Goal: Task Accomplishment & Management: Use online tool/utility

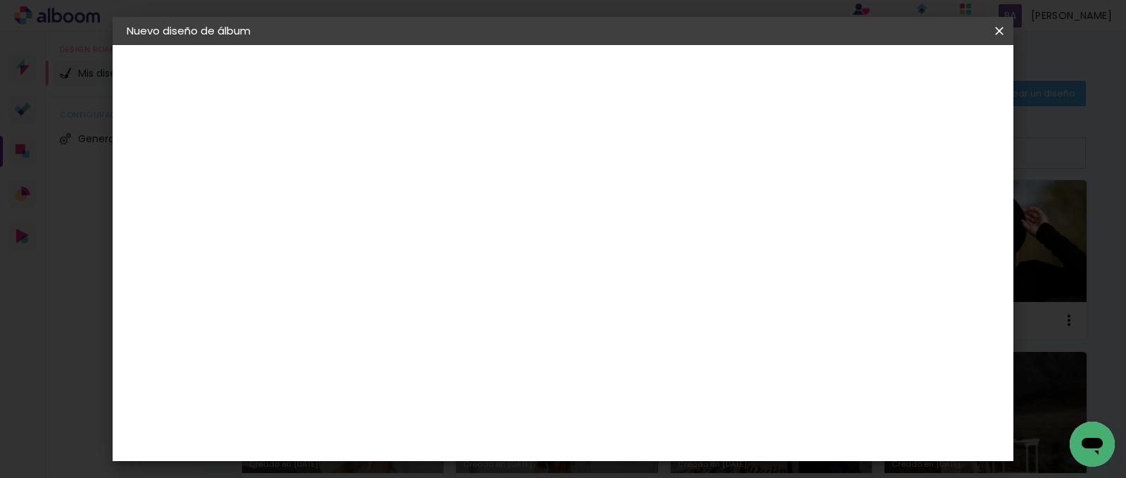
click at [0, 0] on slot "Tamaño libre" at bounding box center [0, 0] width 0 height 0
click at [596, 63] on paper-button "Avanzar" at bounding box center [563, 75] width 68 height 24
type input "1"
type paper-input "1"
click at [367, 166] on input "1" at bounding box center [347, 162] width 49 height 18
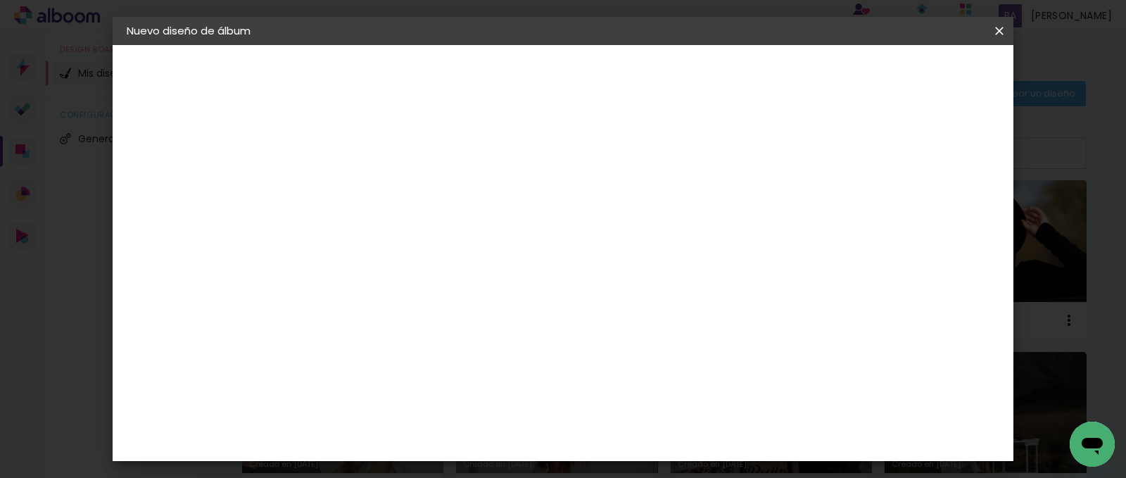
type input "0"
type paper-input "0"
click at [367, 166] on input "0" at bounding box center [347, 162] width 49 height 18
type input "0"
click at [367, 167] on input "0" at bounding box center [347, 162] width 49 height 18
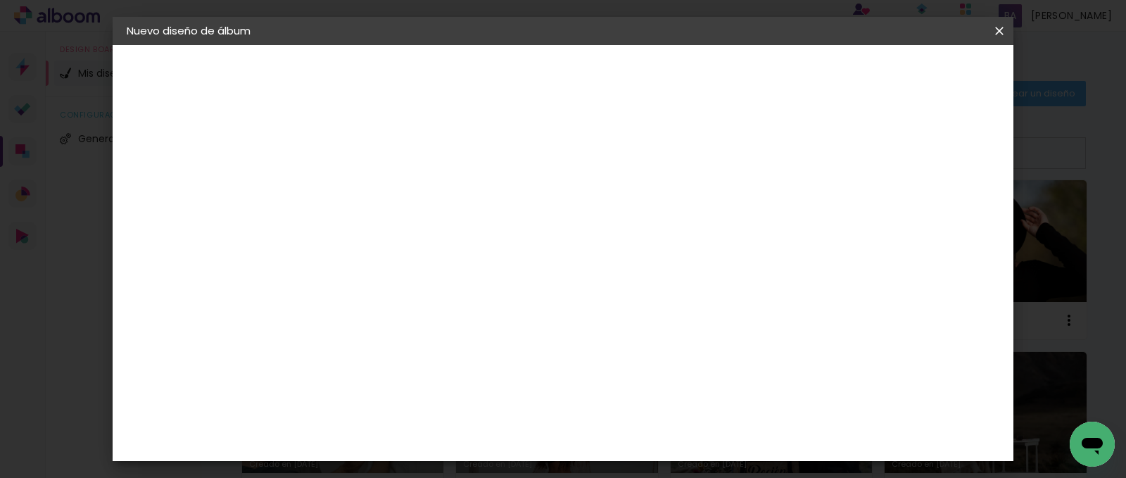
type input "4"
type paper-input "4"
click at [938, 213] on input "4" at bounding box center [926, 212] width 25 height 21
type input "3"
type paper-input "3"
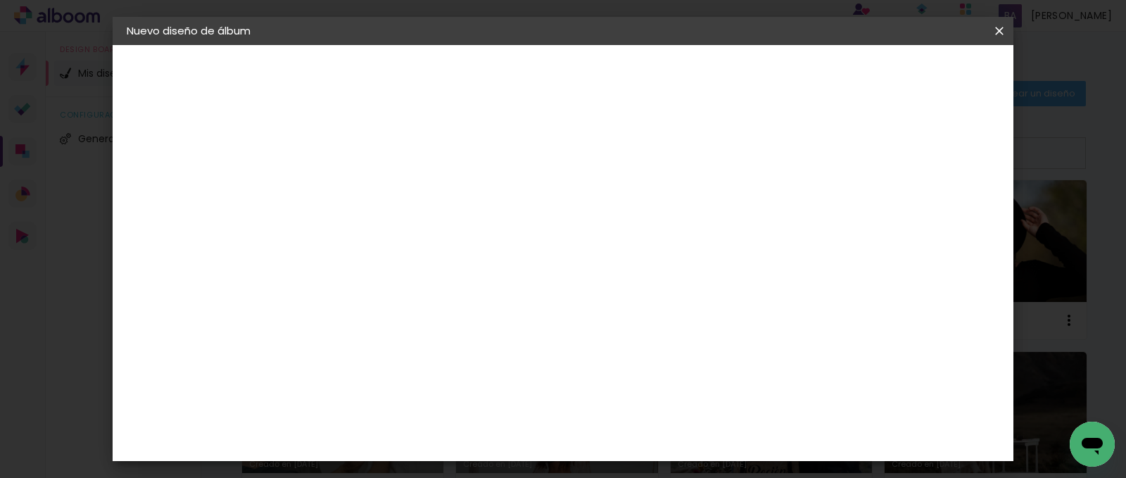
click at [938, 215] on input "3" at bounding box center [930, 212] width 25 height 21
type input "2"
type paper-input "2"
click at [938, 215] on input "2" at bounding box center [930, 212] width 25 height 21
type input "1"
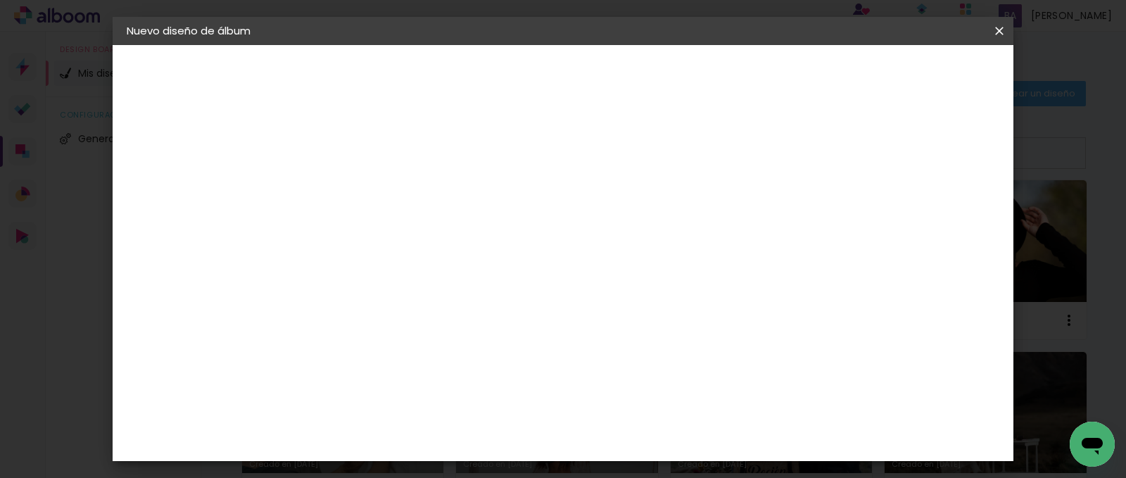
type paper-input "1"
click at [940, 215] on input "1" at bounding box center [932, 212] width 25 height 21
type input "0"
click at [945, 215] on input "0" at bounding box center [936, 212] width 25 height 21
click at [926, 64] on paper-button "Empezar diseño" at bounding box center [872, 75] width 106 height 24
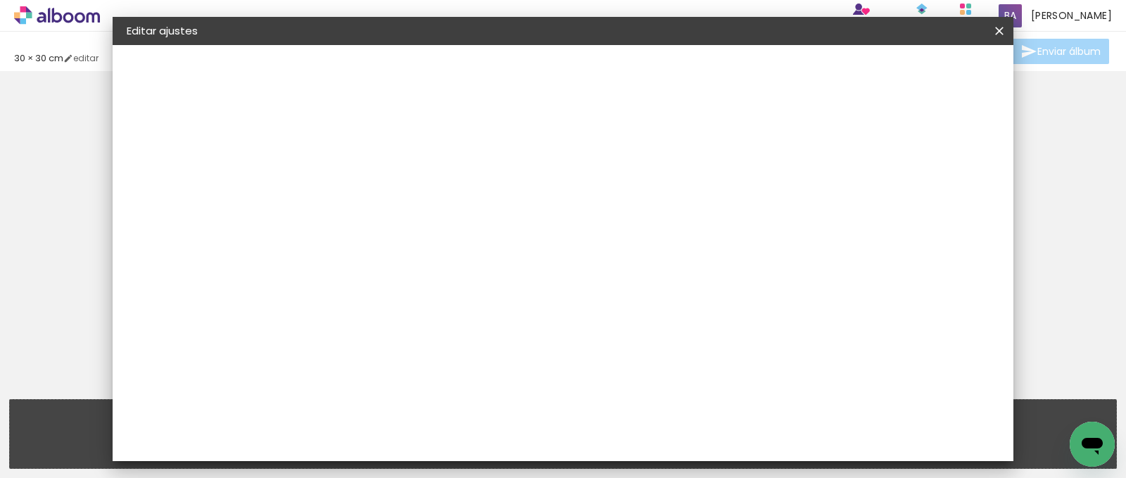
type input "0"
type input "30"
type input "60"
type input "0"
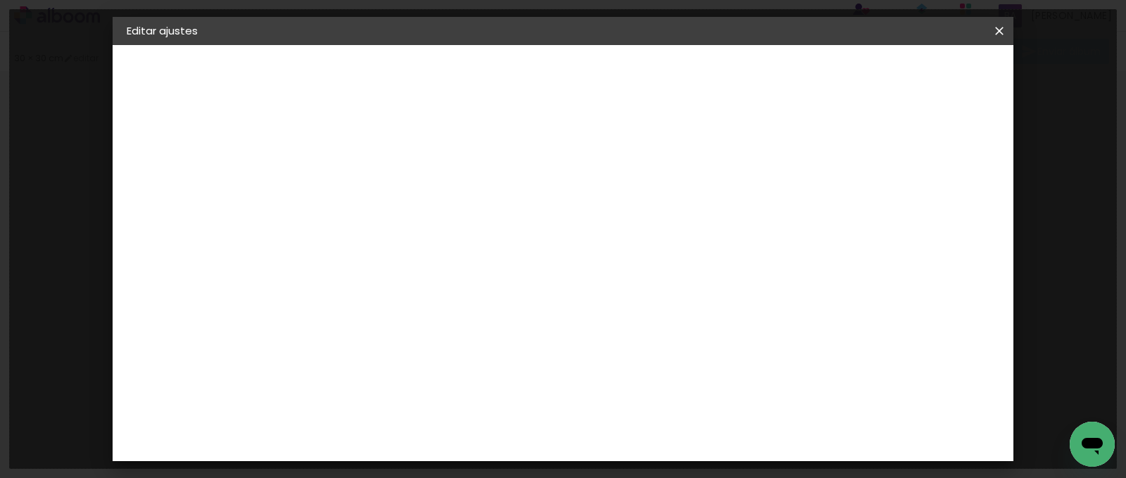
click at [667, 83] on paper-button "Guardar configuración" at bounding box center [618, 80] width 97 height 34
click at [998, 27] on iron-icon at bounding box center [999, 31] width 17 height 14
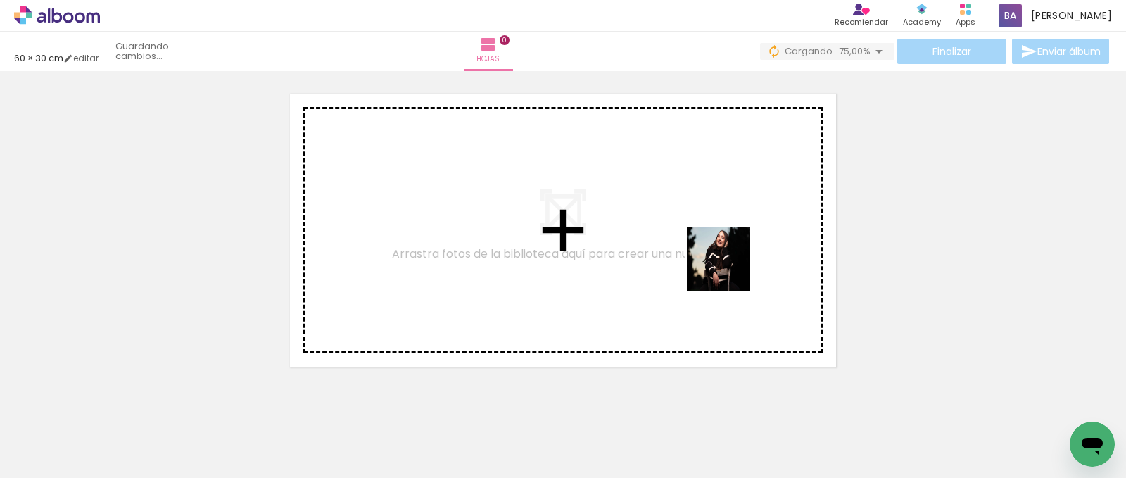
drag, startPoint x: 758, startPoint y: 377, endPoint x: 711, endPoint y: 239, distance: 145.8
click at [712, 222] on quentale-workspace at bounding box center [563, 239] width 1126 height 478
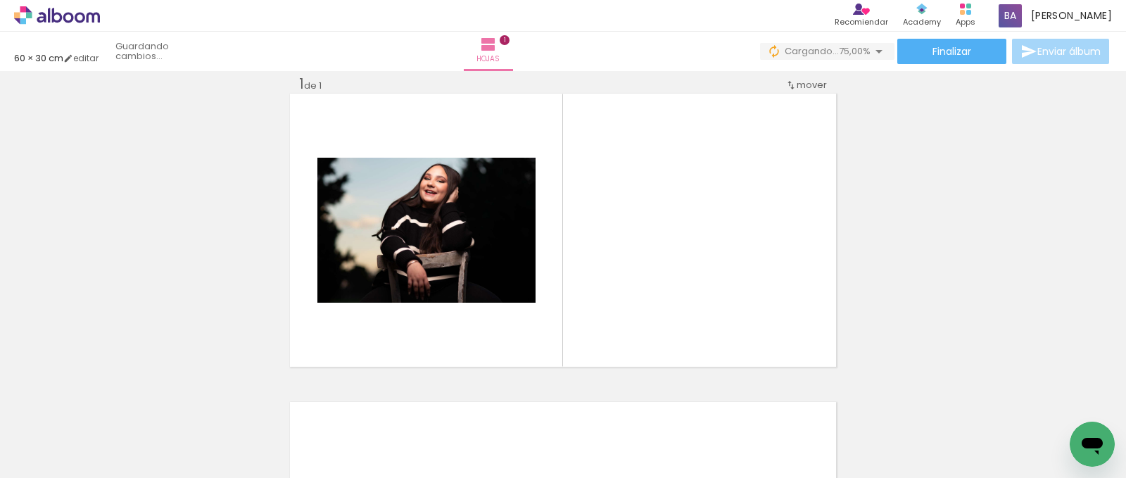
scroll to position [0, 82]
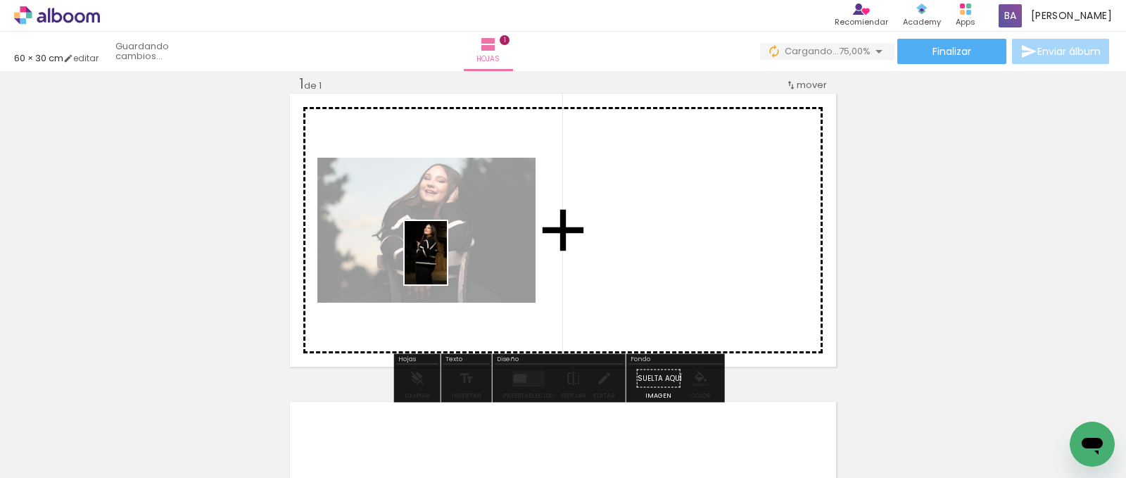
drag, startPoint x: 781, startPoint y: 429, endPoint x: 447, endPoint y: 263, distance: 373.4
click at [447, 263] on quentale-workspace at bounding box center [563, 239] width 1126 height 478
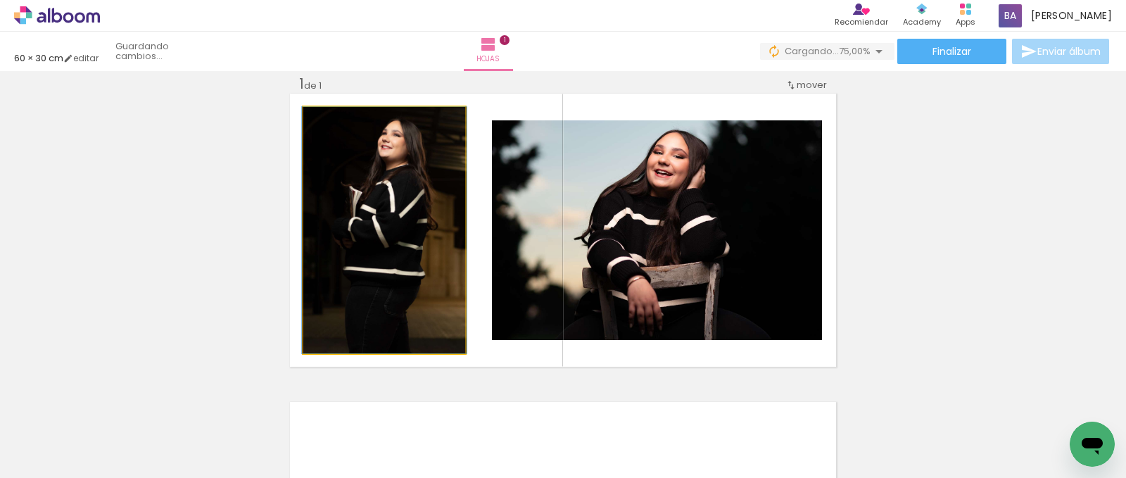
drag, startPoint x: 381, startPoint y: 248, endPoint x: 132, endPoint y: 217, distance: 251.1
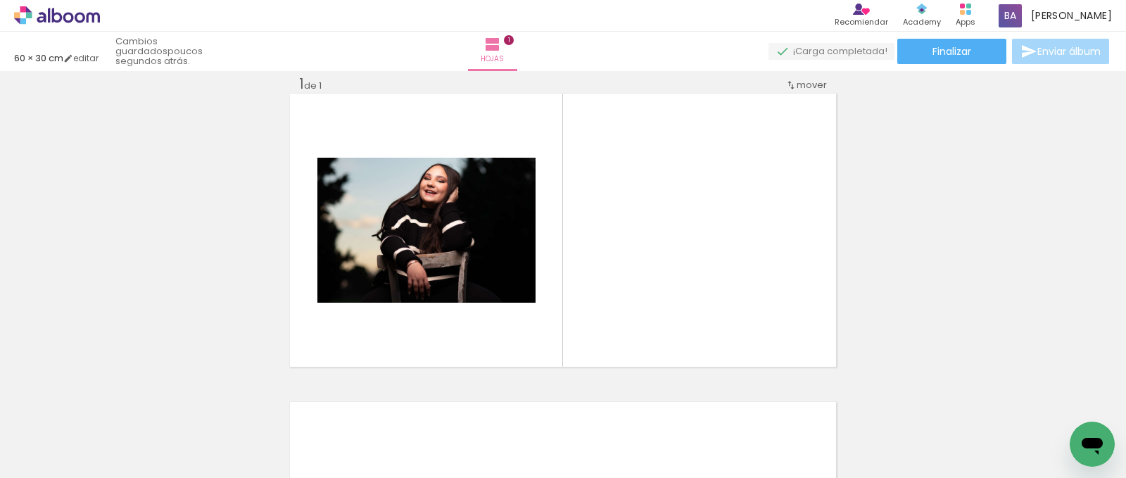
scroll to position [0, 0]
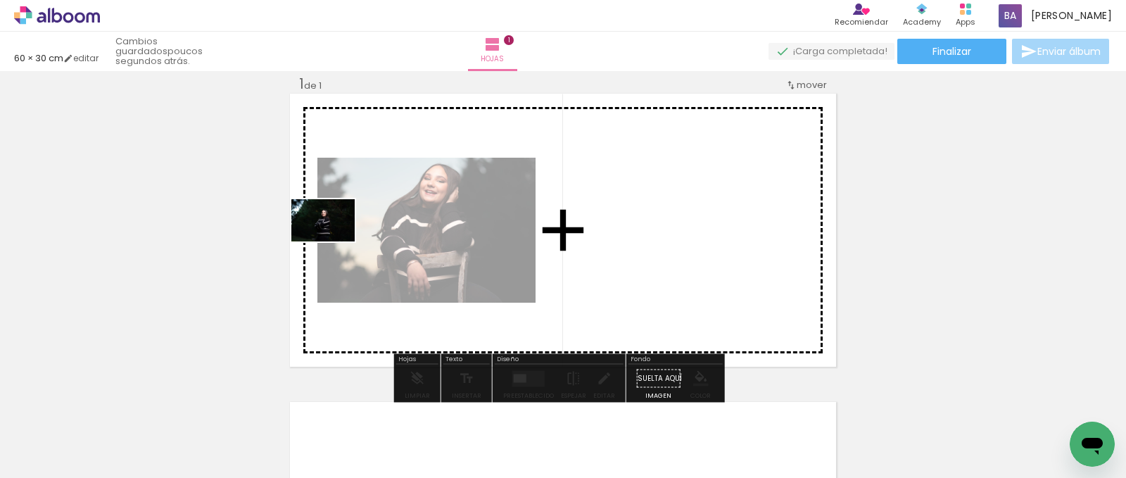
drag, startPoint x: 636, startPoint y: 440, endPoint x: 401, endPoint y: 251, distance: 300.9
click at [336, 237] on quentale-workspace at bounding box center [563, 239] width 1126 height 478
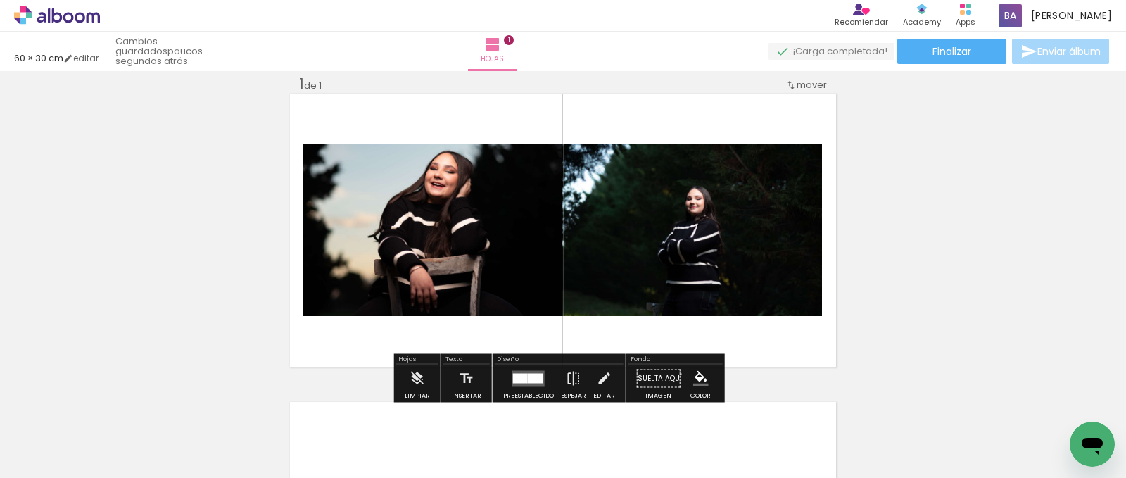
click at [555, 360] on div "Diseño" at bounding box center [559, 360] width 129 height 8
click at [537, 377] on div at bounding box center [535, 378] width 15 height 10
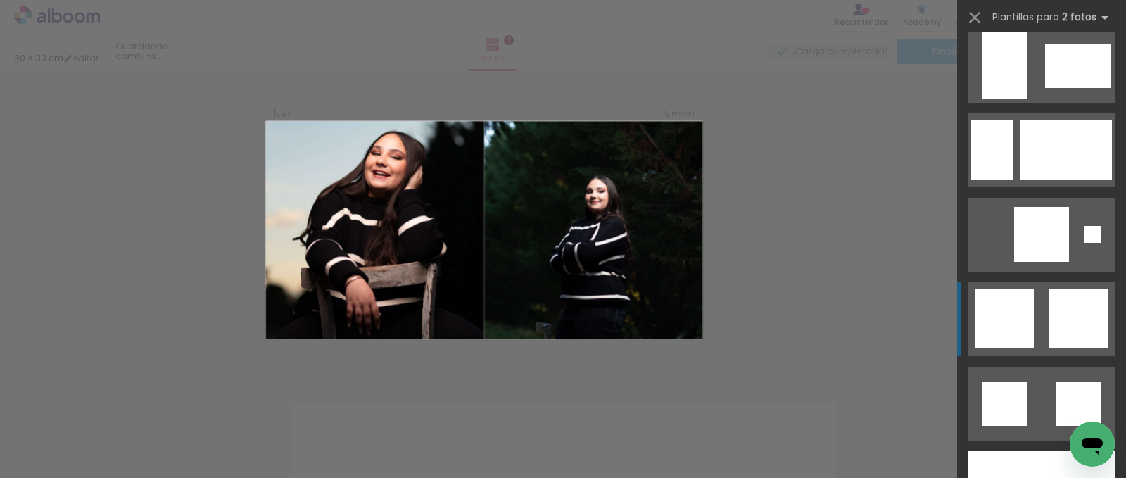
scroll to position [3520, 0]
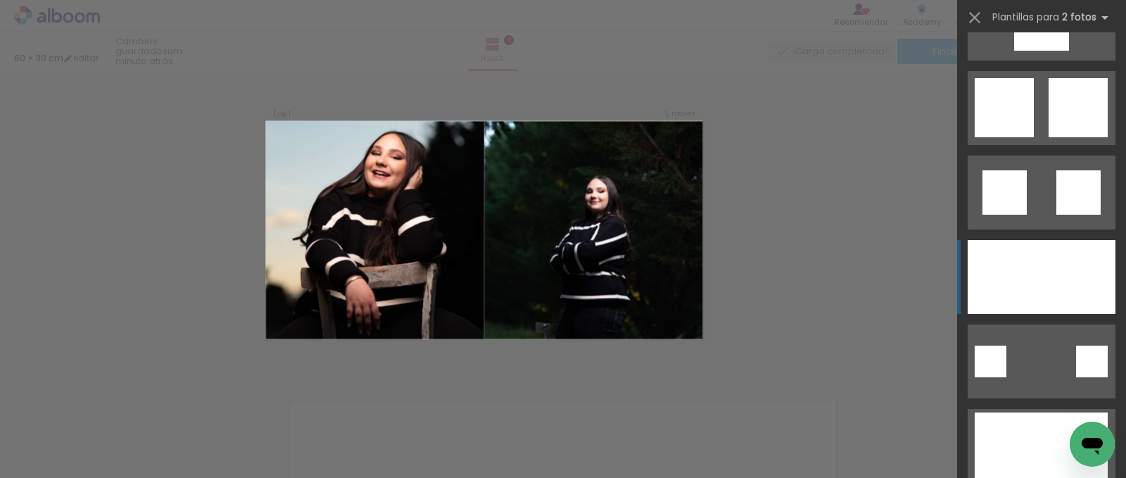
click at [1046, 272] on div at bounding box center [1079, 277] width 74 height 74
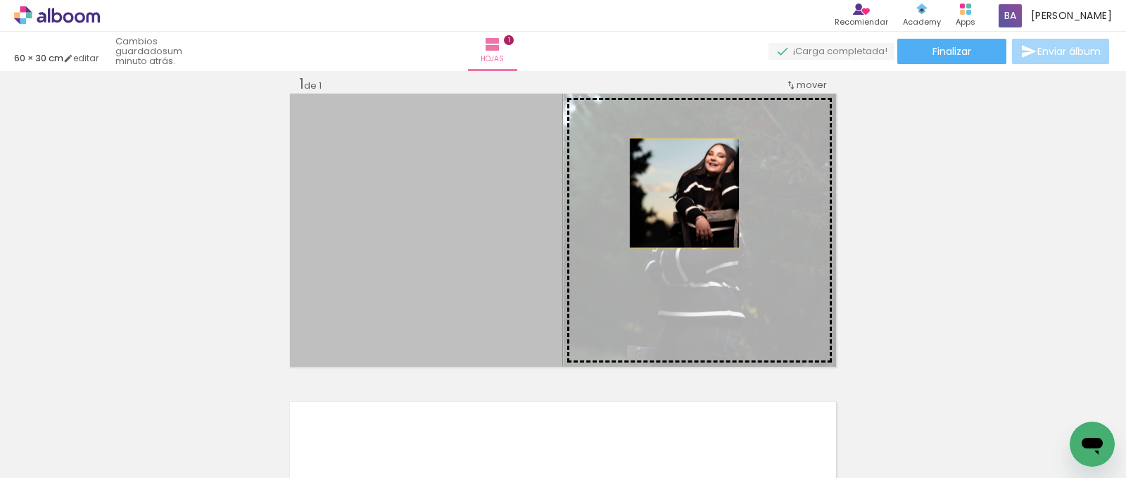
drag, startPoint x: 462, startPoint y: 226, endPoint x: 679, endPoint y: 193, distance: 219.3
click at [0, 0] on slot at bounding box center [0, 0] width 0 height 0
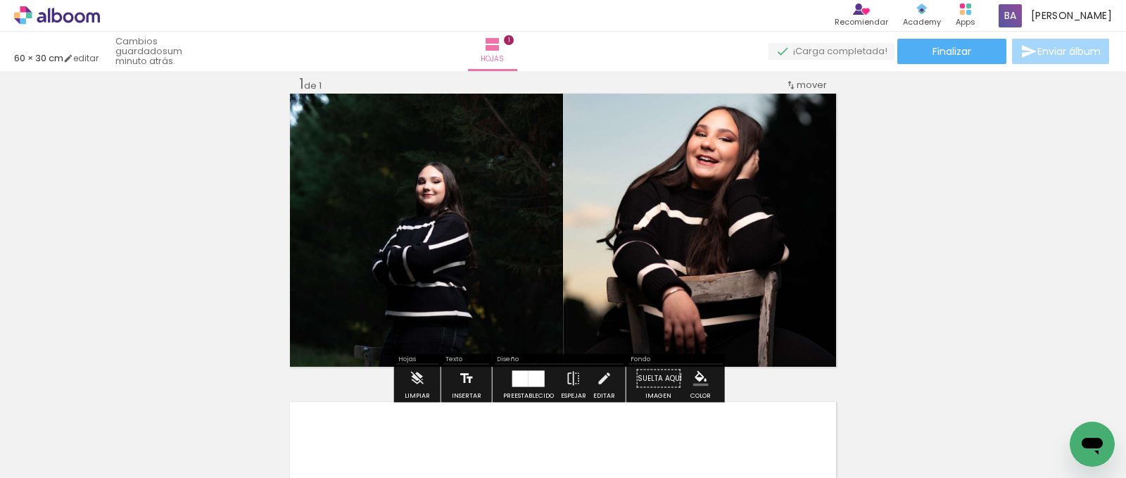
click at [459, 377] on iron-icon at bounding box center [466, 379] width 15 height 28
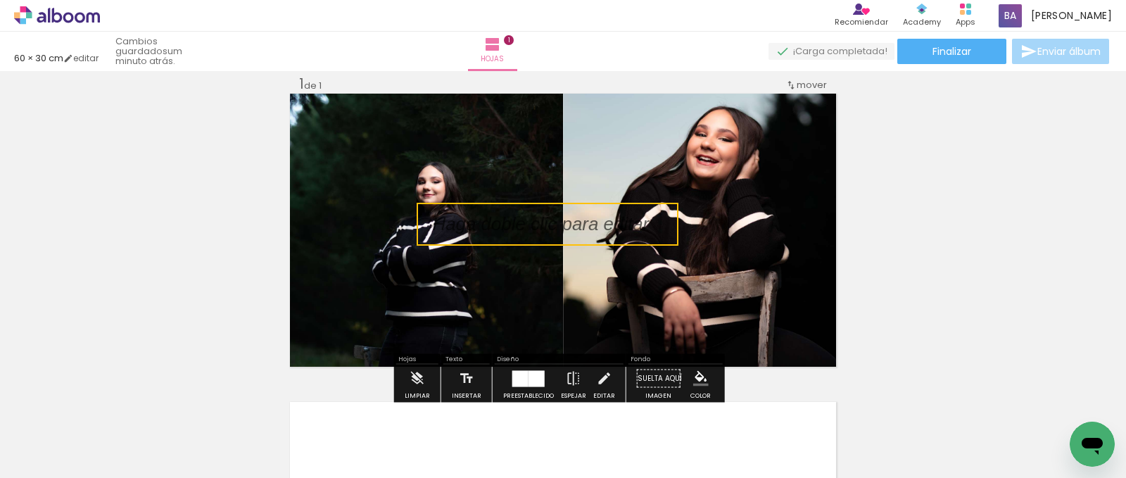
click at [485, 237] on quentale-selection at bounding box center [548, 224] width 262 height 43
type input "Sans Serif"
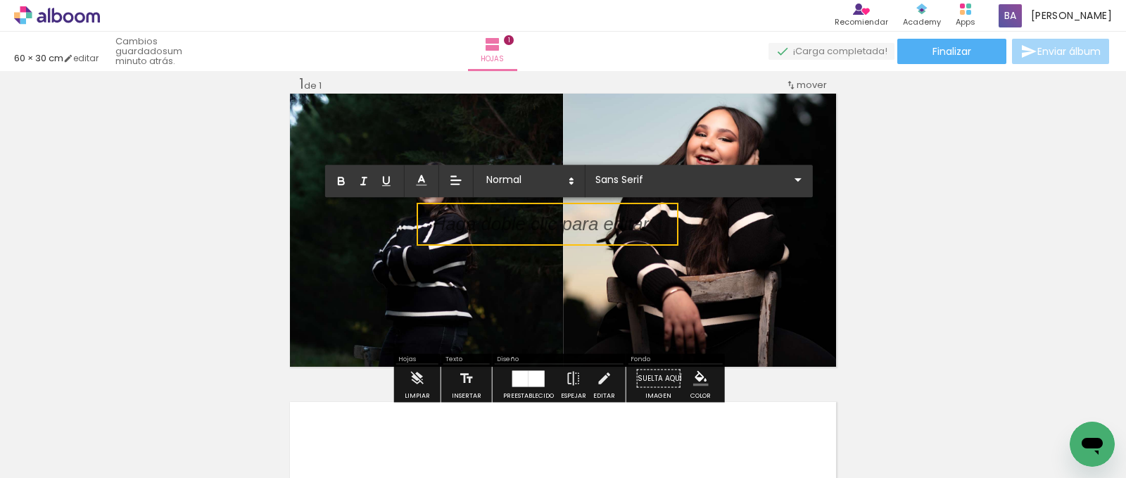
click at [485, 237] on p at bounding box center [541, 233] width 217 height 26
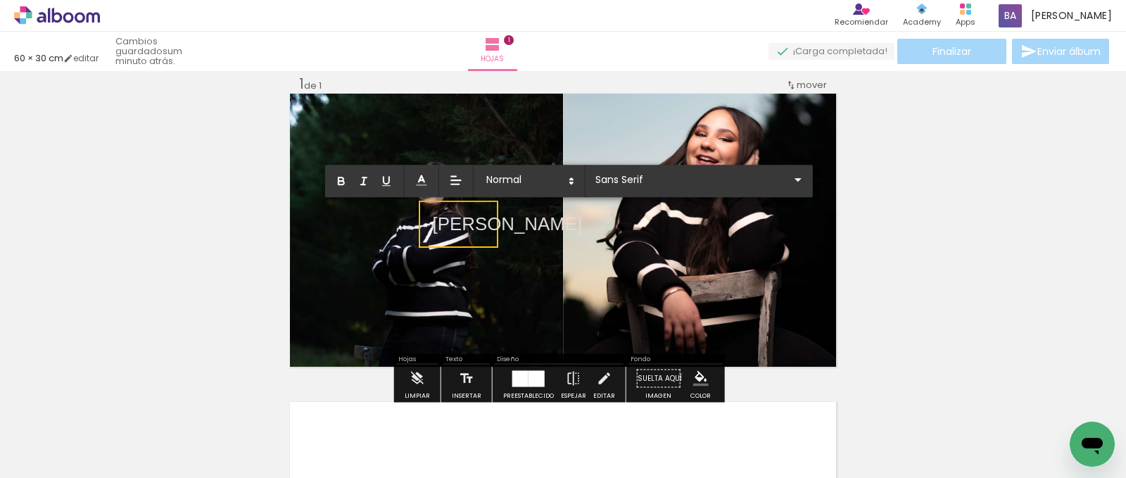
click at [485, 237] on p "[PERSON_NAME]" at bounding box center [508, 224] width 150 height 26
click at [560, 175] on span at bounding box center [529, 181] width 99 height 20
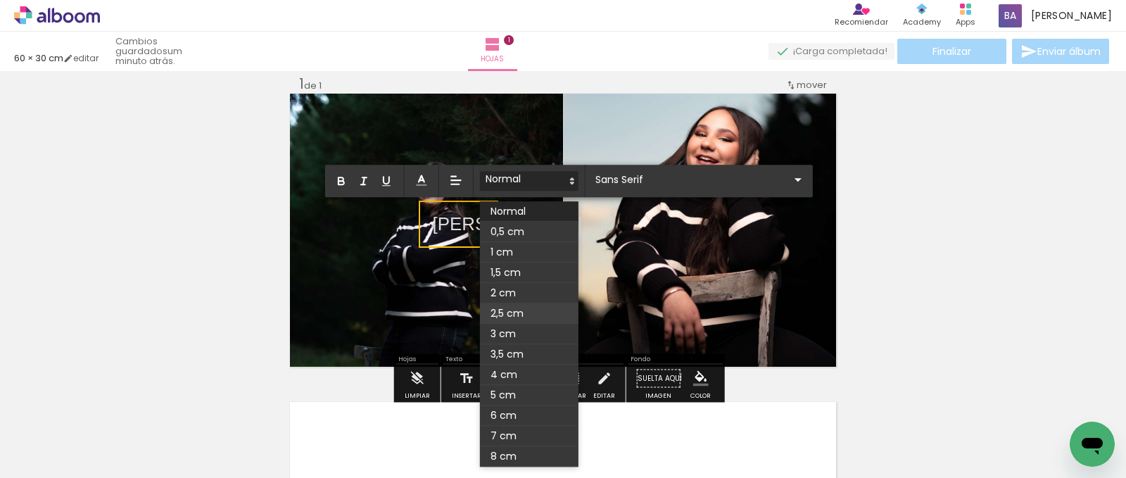
click at [522, 313] on span at bounding box center [529, 313] width 99 height 20
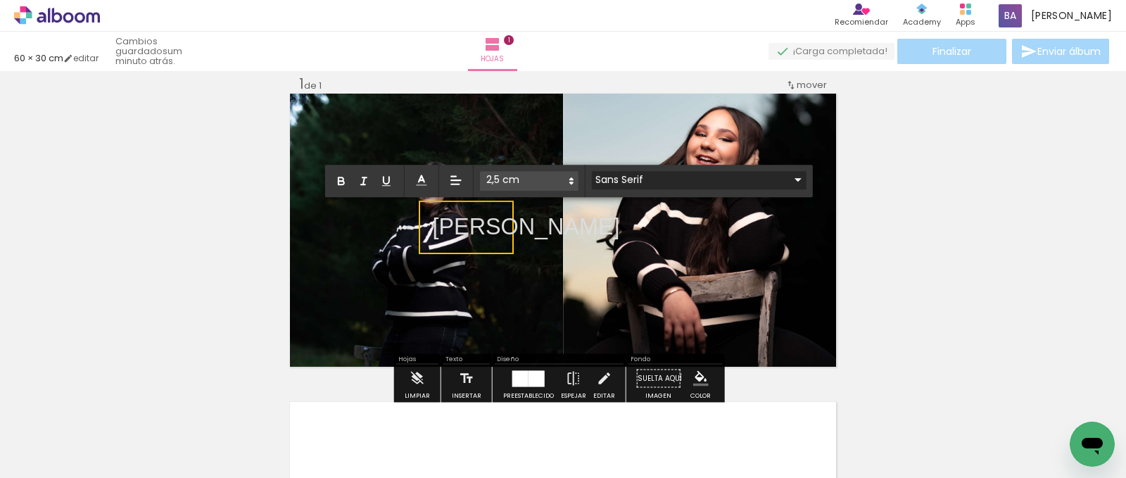
click at [694, 174] on input "Sans Serif" at bounding box center [691, 179] width 198 height 15
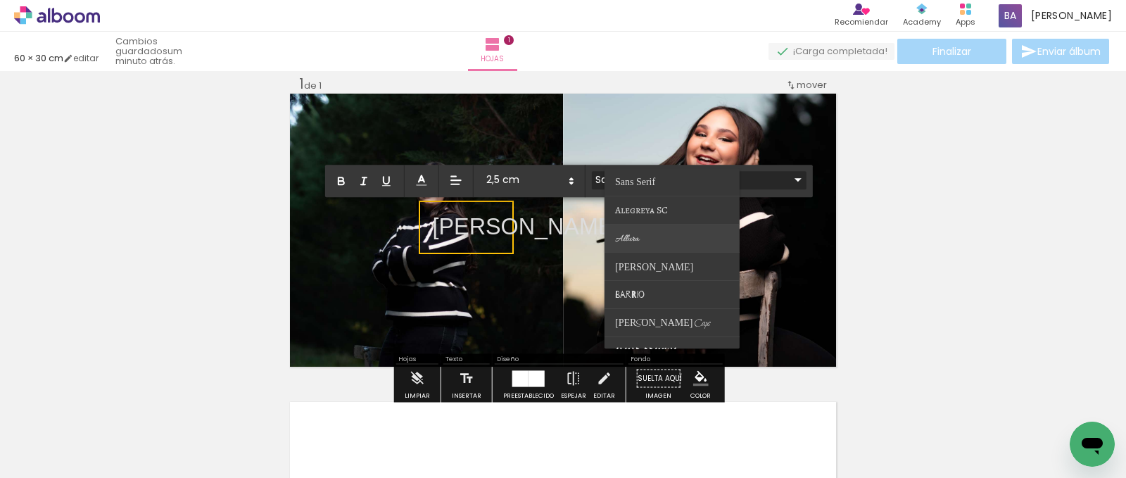
click at [665, 237] on paper-item at bounding box center [672, 239] width 135 height 28
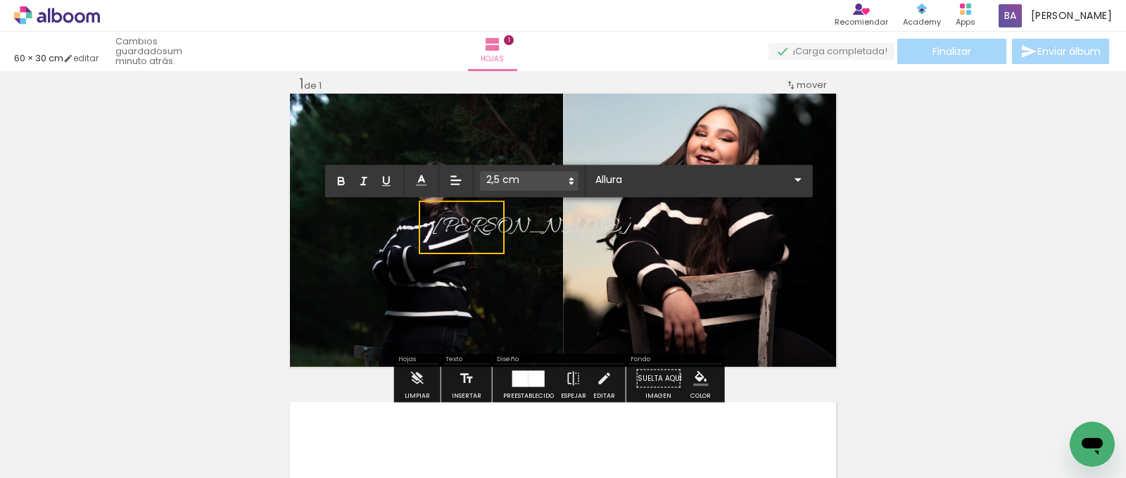
click at [1014, 263] on div "Insertar hoja 1 de 1" at bounding box center [563, 366] width 1126 height 617
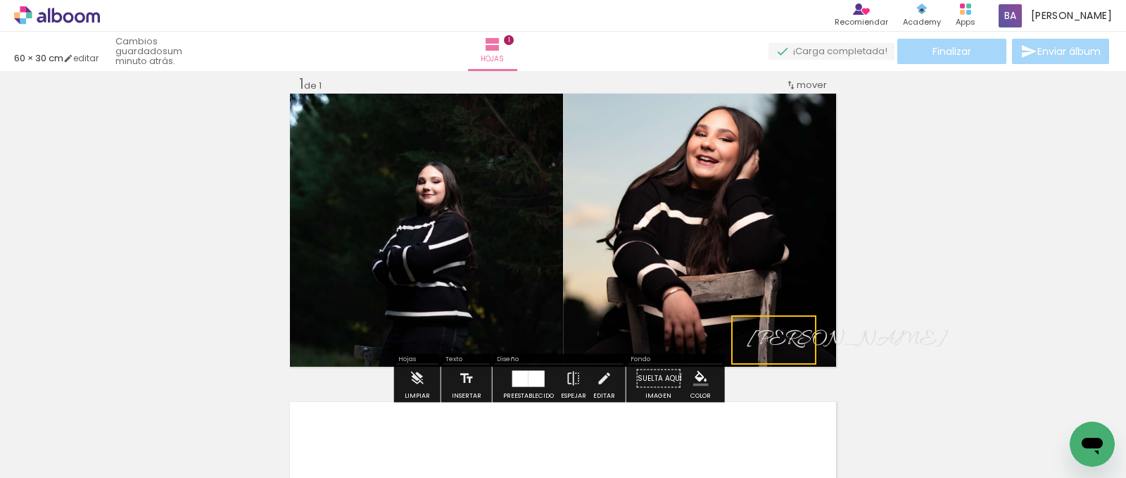
drag, startPoint x: 458, startPoint y: 215, endPoint x: 772, endPoint y: 335, distance: 336.9
click at [772, 335] on quentale-selection at bounding box center [773, 339] width 85 height 49
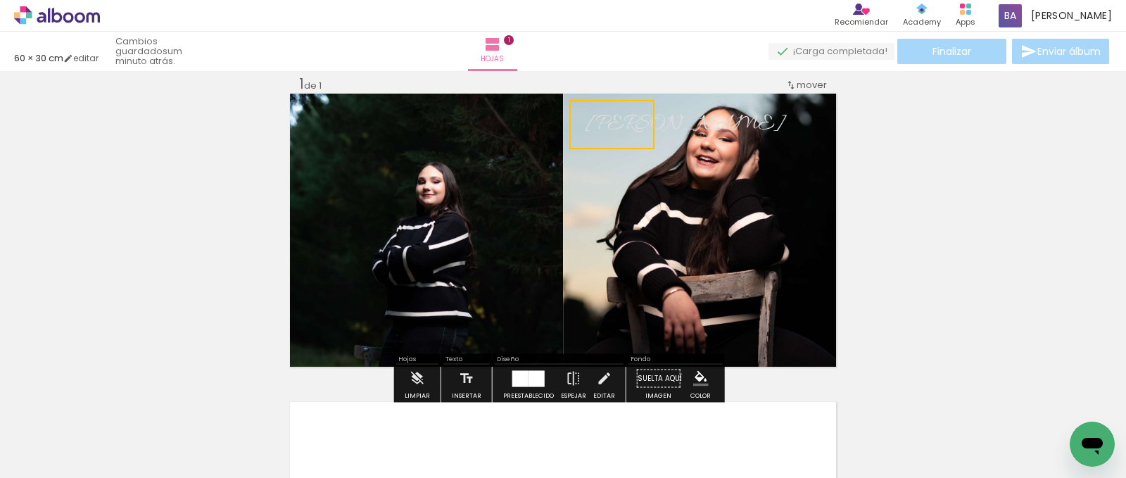
drag, startPoint x: 788, startPoint y: 332, endPoint x: 626, endPoint y: 116, distance: 269.5
click at [626, 116] on quentale-selection at bounding box center [611, 124] width 85 height 49
click at [615, 130] on quentale-selection at bounding box center [611, 124] width 85 height 49
click at [615, 130] on span "[PERSON_NAME]" at bounding box center [685, 124] width 199 height 29
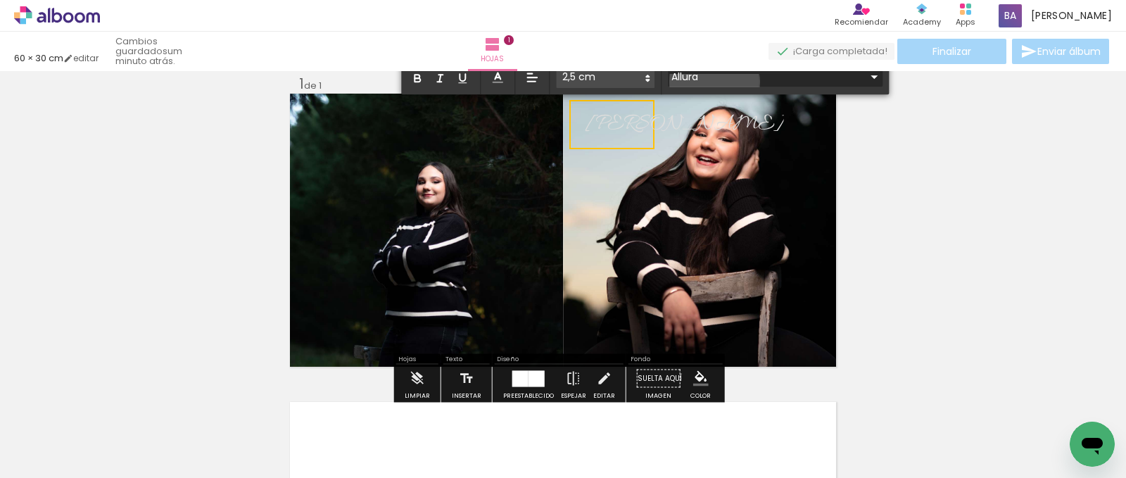
click at [715, 82] on input "Allura" at bounding box center [767, 77] width 198 height 15
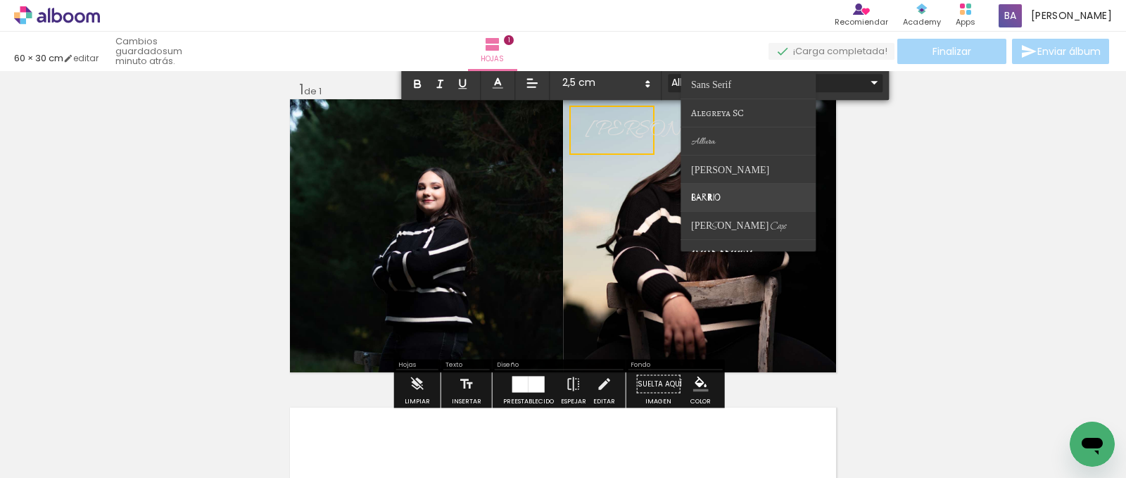
scroll to position [70, 0]
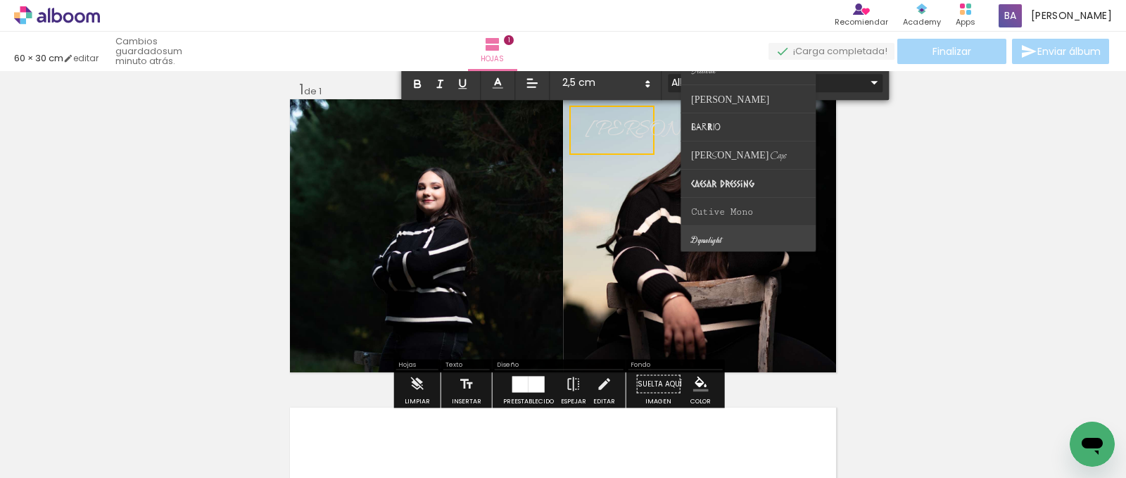
click at [735, 235] on paper-item at bounding box center [748, 240] width 135 height 28
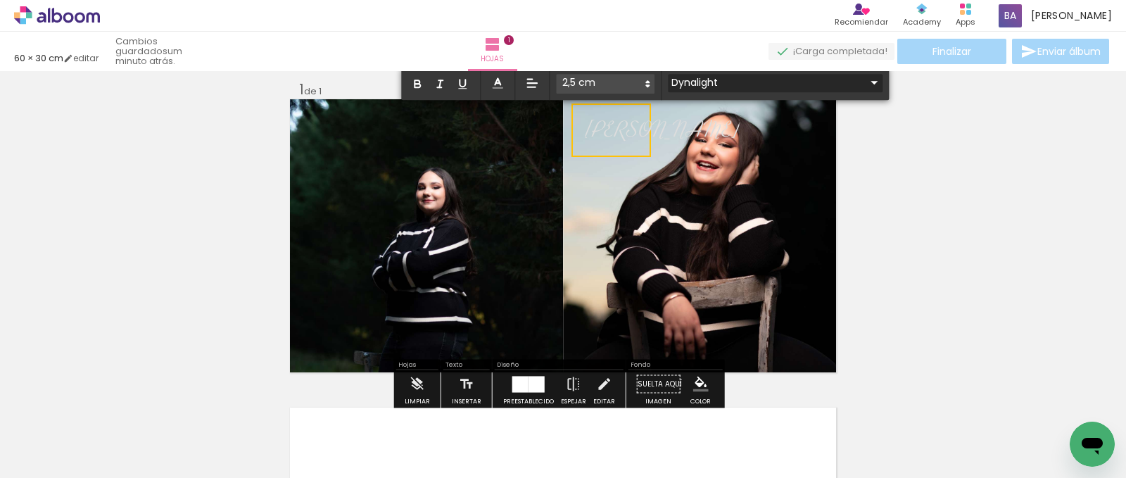
click at [770, 75] on input "Dynalight" at bounding box center [767, 82] width 198 height 15
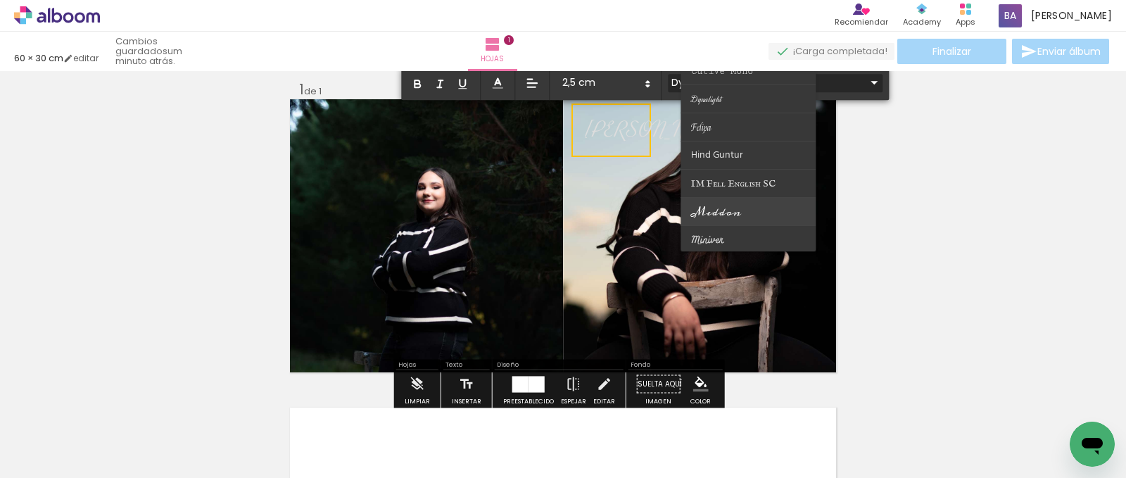
scroll to position [352, 0]
click at [740, 206] on paper-item at bounding box center [748, 212] width 135 height 28
type input "Playball"
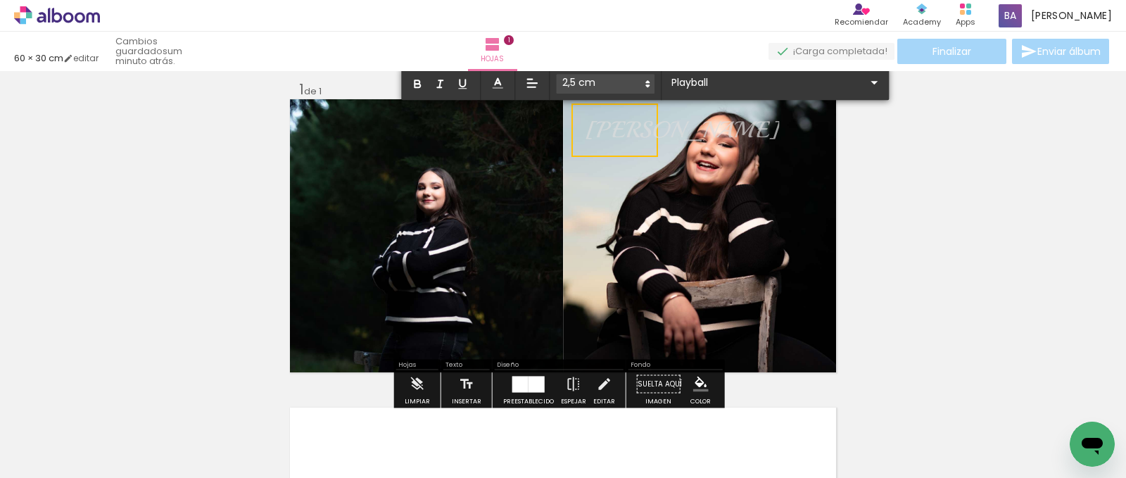
click at [982, 264] on div "Insertar hoja 1 de 1" at bounding box center [563, 371] width 1126 height 617
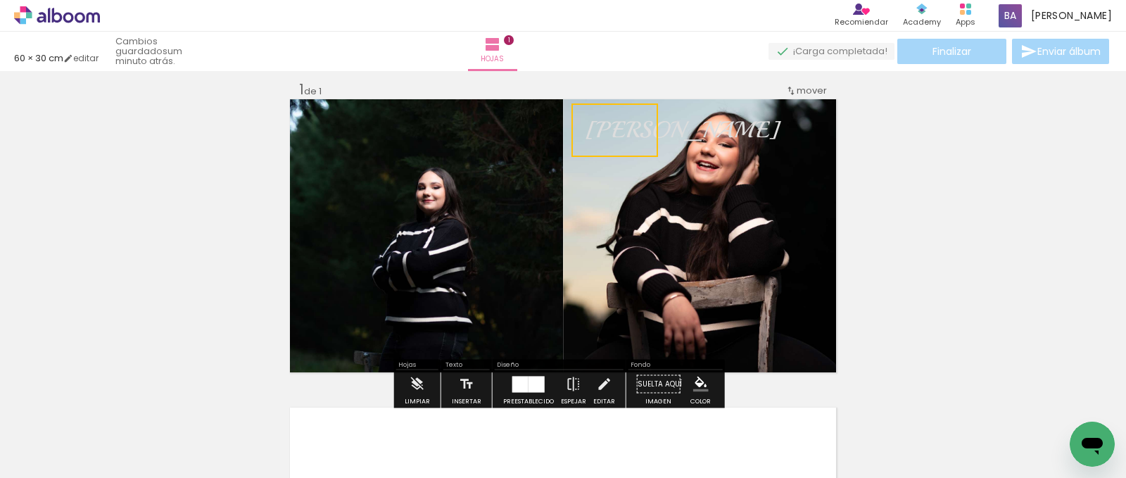
click at [935, 219] on div "Insertar hoja 1 de 1" at bounding box center [563, 371] width 1126 height 617
click at [612, 131] on span "[PERSON_NAME]" at bounding box center [683, 129] width 194 height 29
click at [0, 0] on quentale-selection at bounding box center [0, 0] width 0 height 0
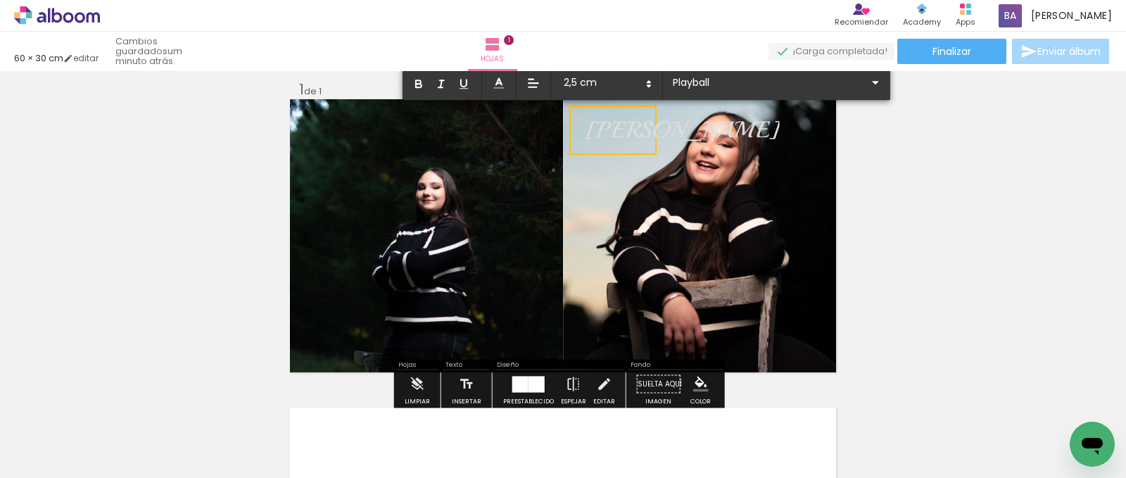
click at [611, 130] on span "[PERSON_NAME]" at bounding box center [683, 129] width 194 height 29
drag, startPoint x: 611, startPoint y: 130, endPoint x: 596, endPoint y: 117, distance: 20.5
click at [611, 130] on span "[PERSON_NAME]" at bounding box center [683, 129] width 194 height 29
click at [501, 77] on icon at bounding box center [499, 83] width 14 height 14
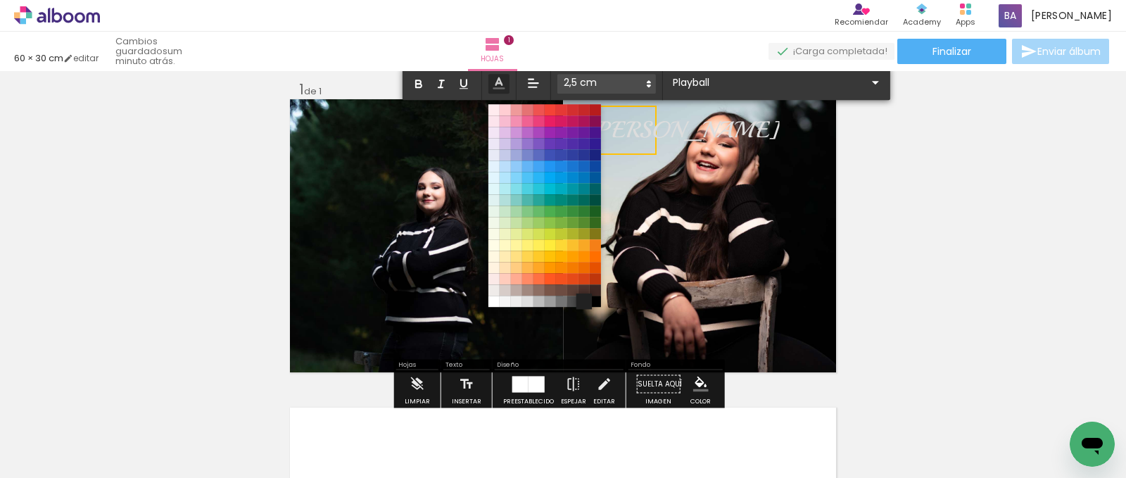
click at [592, 302] on span at bounding box center [584, 301] width 15 height 15
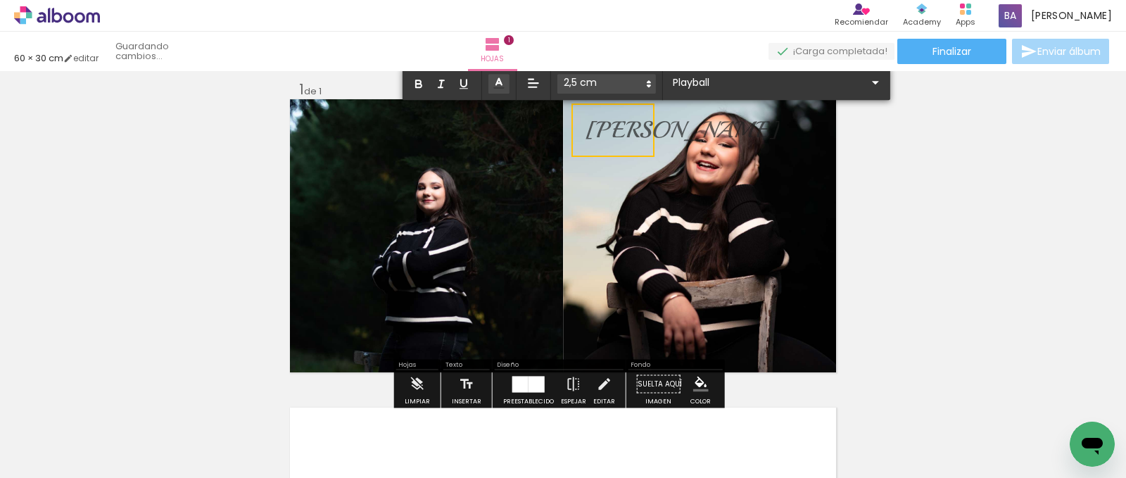
click at [498, 79] on polyline at bounding box center [499, 82] width 6 height 6
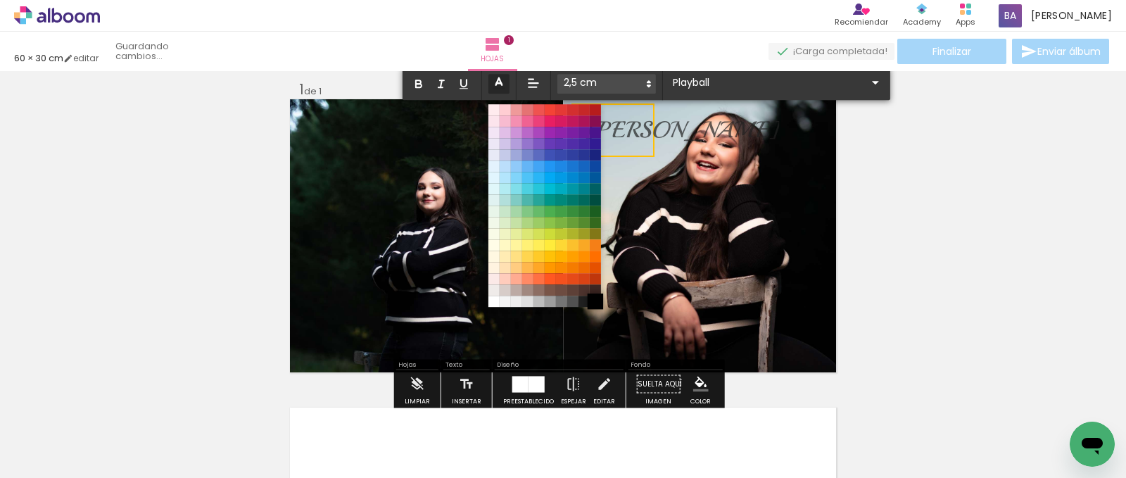
click at [599, 304] on span at bounding box center [595, 301] width 15 height 15
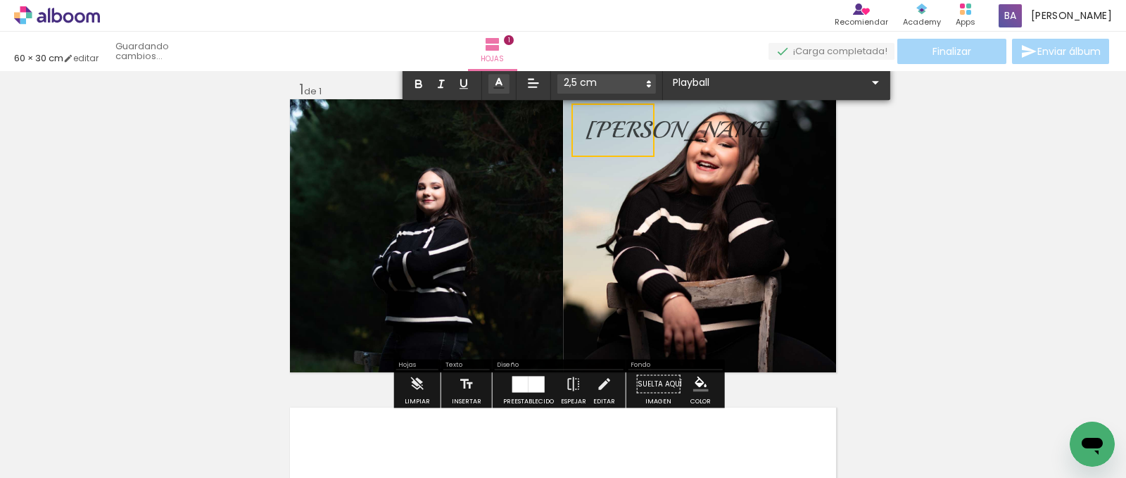
click at [991, 170] on div "Insertar hoja 1 de 1" at bounding box center [563, 371] width 1126 height 617
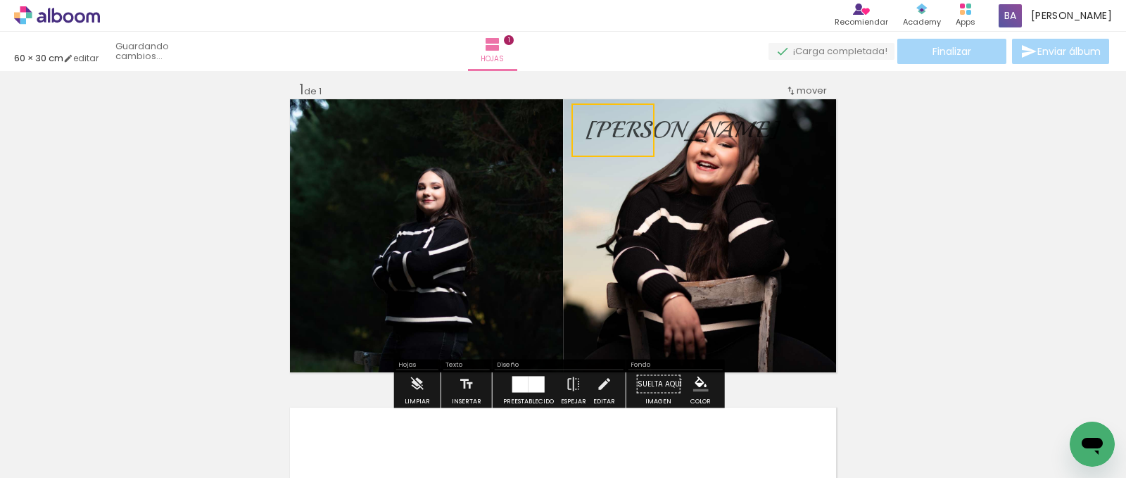
click at [991, 170] on div "Insertar hoja 1 de 1" at bounding box center [563, 371] width 1126 height 617
click at [617, 131] on span "[PERSON_NAME]" at bounding box center [683, 129] width 194 height 29
click at [617, 131] on quentale-selection at bounding box center [612, 130] width 87 height 49
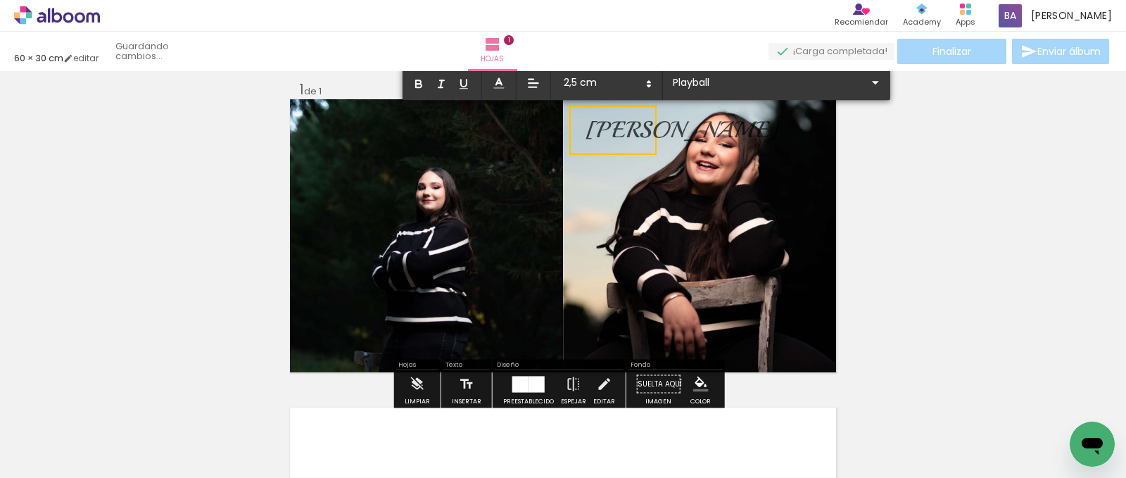
click at [617, 131] on span "[PERSON_NAME]" at bounding box center [683, 129] width 194 height 29
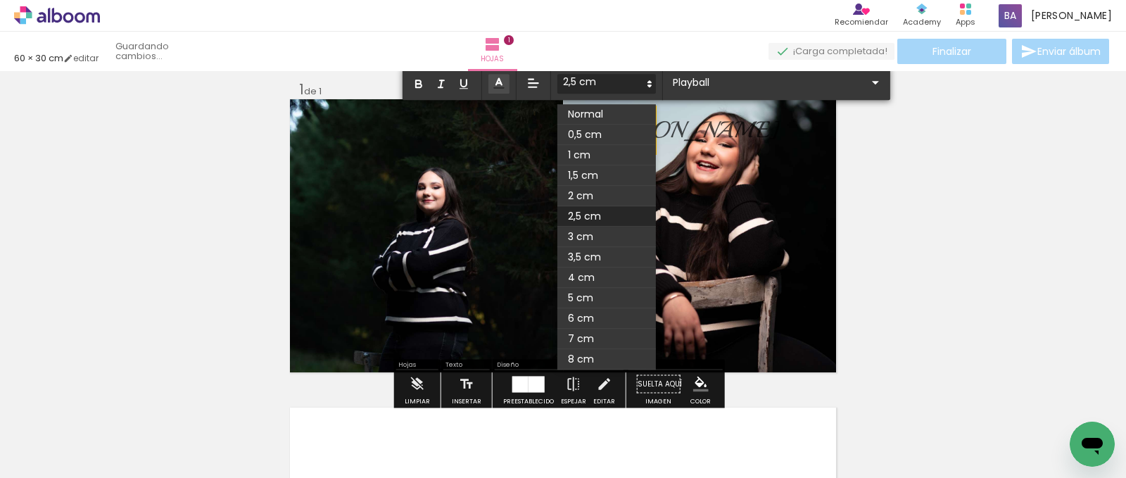
click at [637, 84] on span at bounding box center [607, 84] width 99 height 20
click at [610, 234] on span at bounding box center [607, 237] width 99 height 20
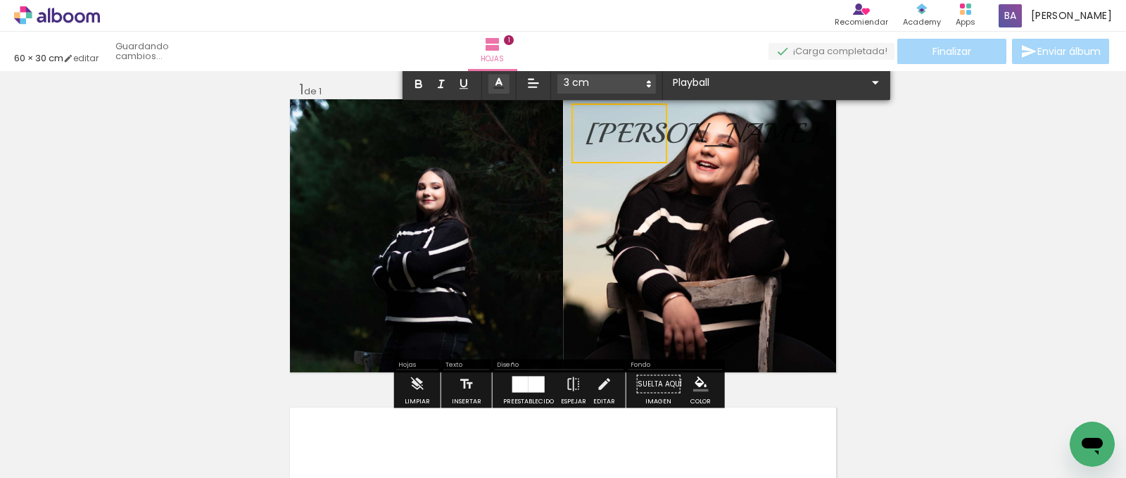
click at [907, 167] on div "Insertar hoja 1 de 1" at bounding box center [563, 371] width 1126 height 617
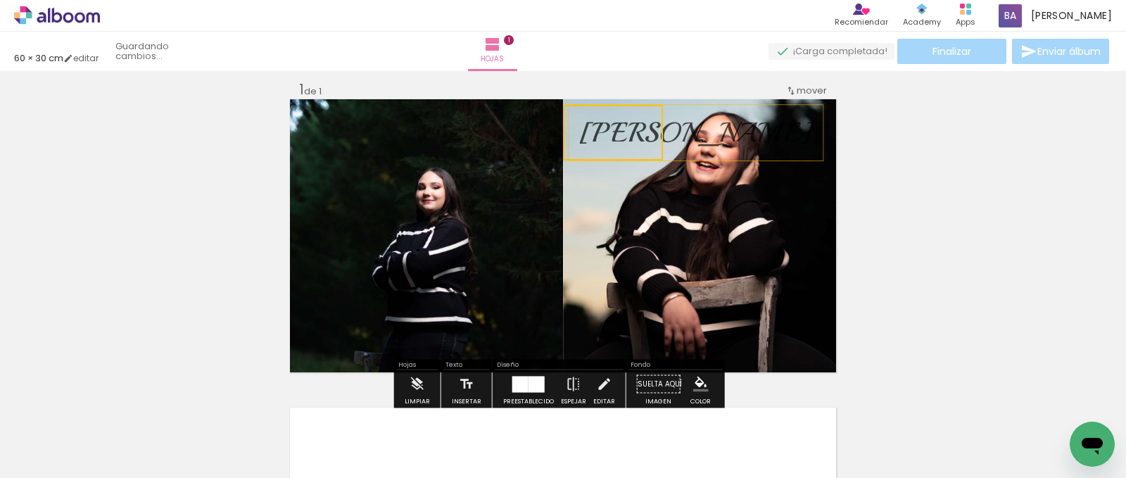
click at [623, 124] on quentale-selection at bounding box center [613, 133] width 100 height 56
click at [961, 196] on div "Insertar hoja 1 de 1" at bounding box center [563, 371] width 1126 height 617
click at [638, 139] on span "[PERSON_NAME]" at bounding box center [696, 132] width 234 height 34
click at [627, 114] on quentale-selection at bounding box center [616, 127] width 100 height 56
click at [625, 113] on quentale-selection at bounding box center [615, 127] width 100 height 56
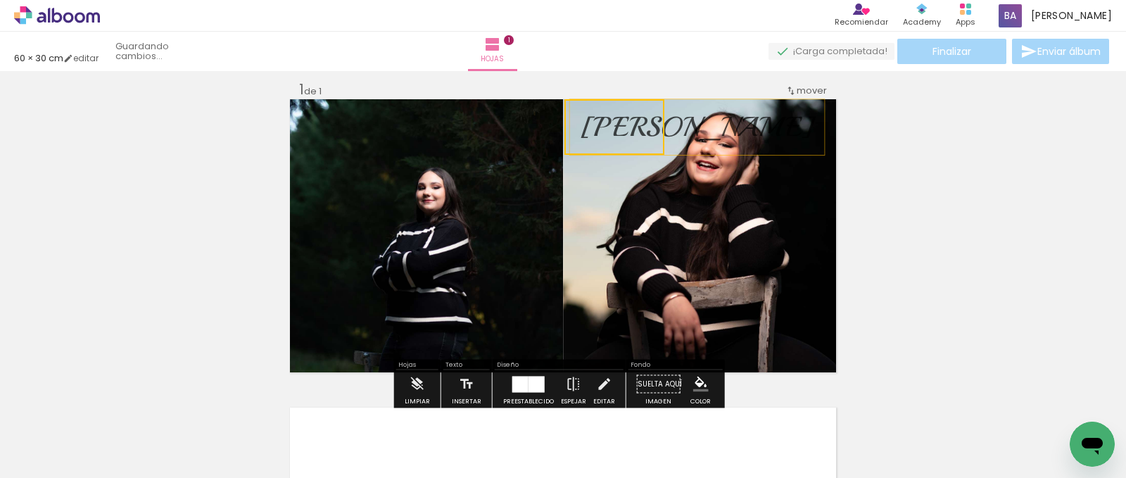
click at [1023, 217] on div "Insertar hoja 1 de 1" at bounding box center [563, 371] width 1126 height 617
click at [635, 130] on span "[PERSON_NAME]" at bounding box center [698, 127] width 234 height 34
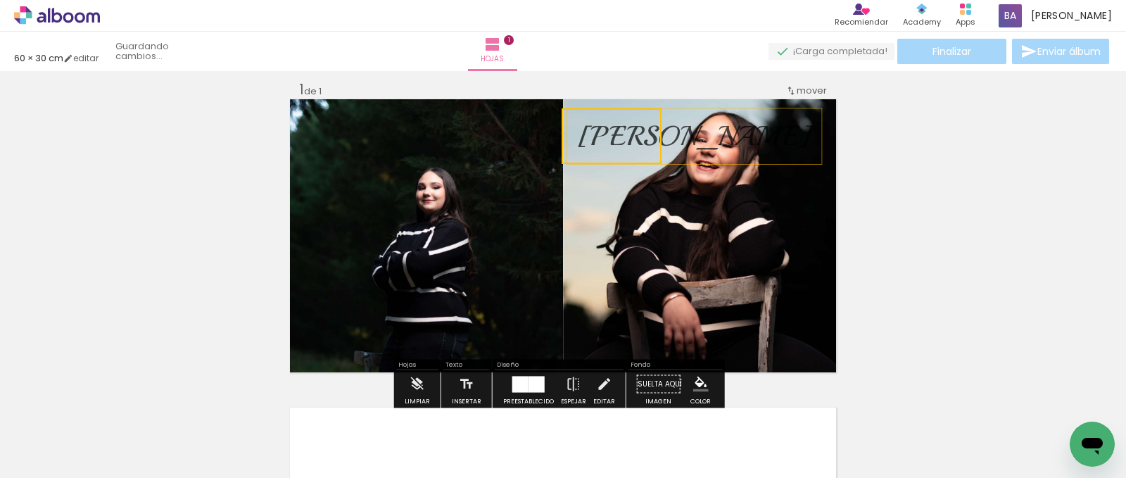
drag, startPoint x: 622, startPoint y: 112, endPoint x: 619, endPoint y: 121, distance: 9.6
click at [619, 121] on quentale-selection at bounding box center [612, 136] width 100 height 56
click at [967, 232] on div "Insertar hoja 1 de 1" at bounding box center [563, 371] width 1126 height 617
click at [625, 144] on span "[PERSON_NAME]" at bounding box center [695, 136] width 234 height 34
click at [615, 135] on quentale-selection at bounding box center [614, 136] width 100 height 56
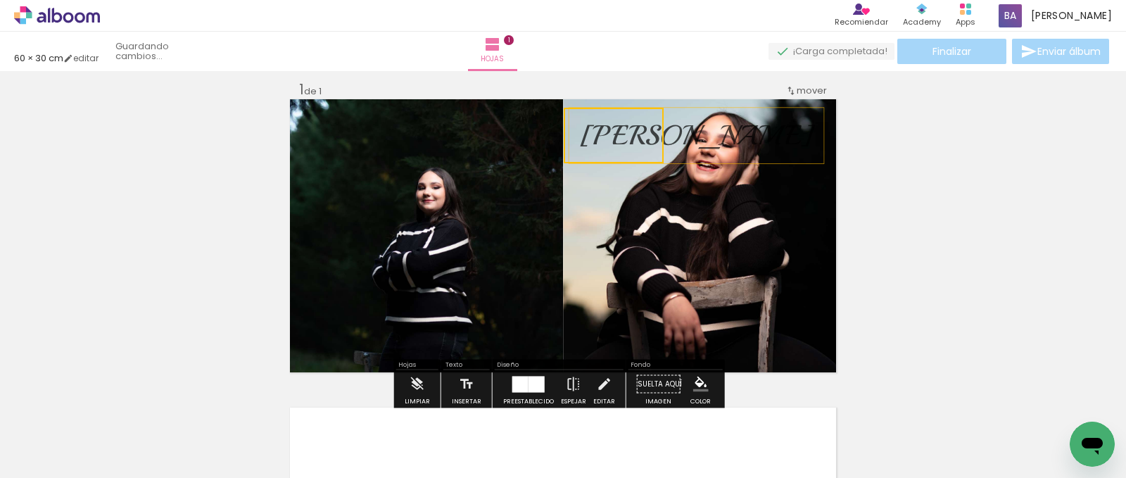
click at [1002, 201] on div "Insertar hoja 1 de 1" at bounding box center [563, 371] width 1126 height 617
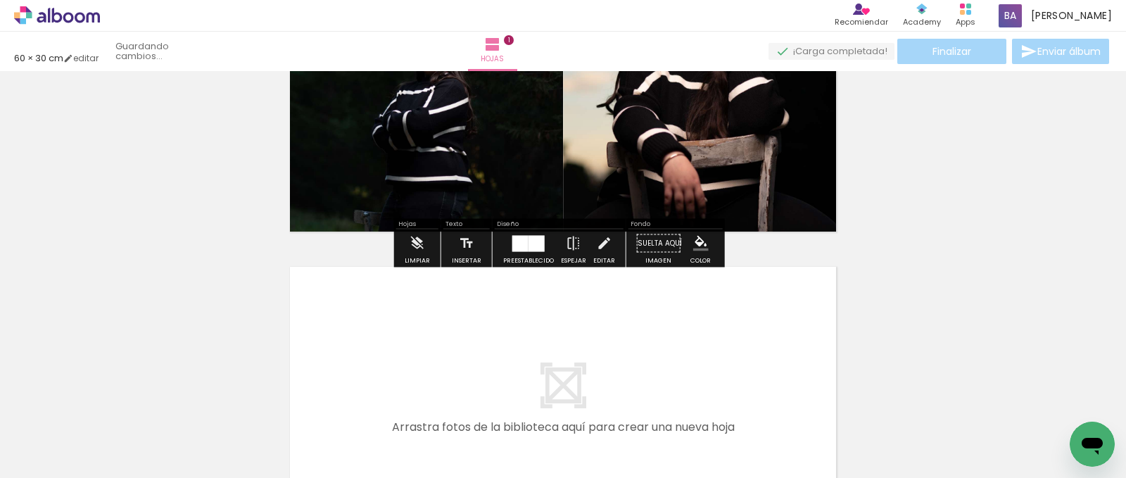
scroll to position [353, 0]
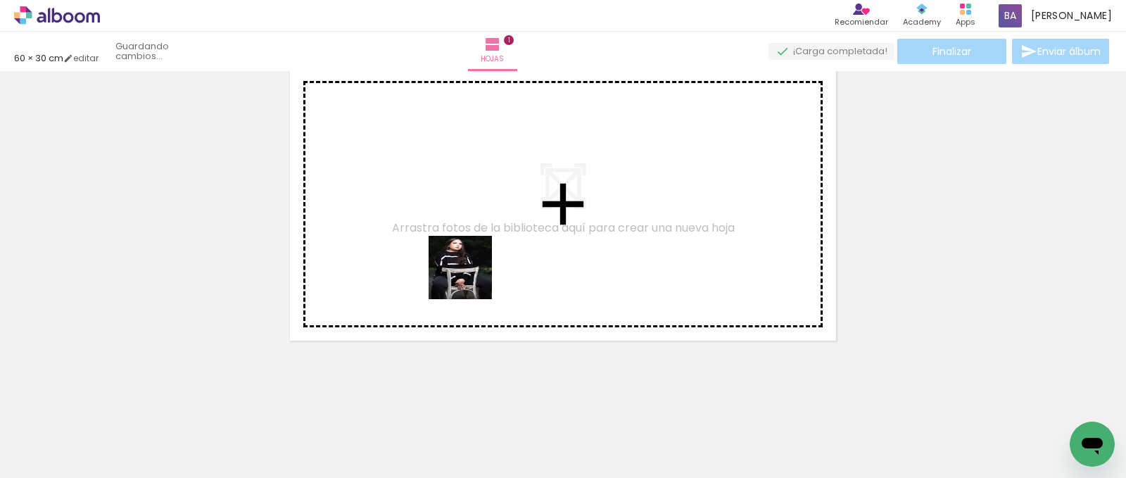
drag, startPoint x: 448, startPoint y: 429, endPoint x: 460, endPoint y: 246, distance: 184.2
click at [460, 246] on quentale-workspace at bounding box center [563, 239] width 1126 height 478
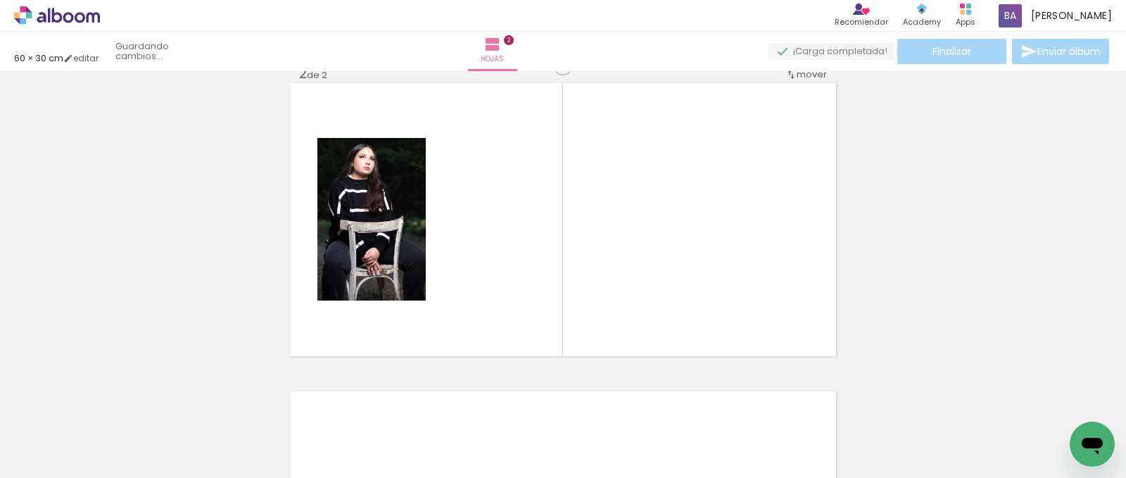
scroll to position [327, 0]
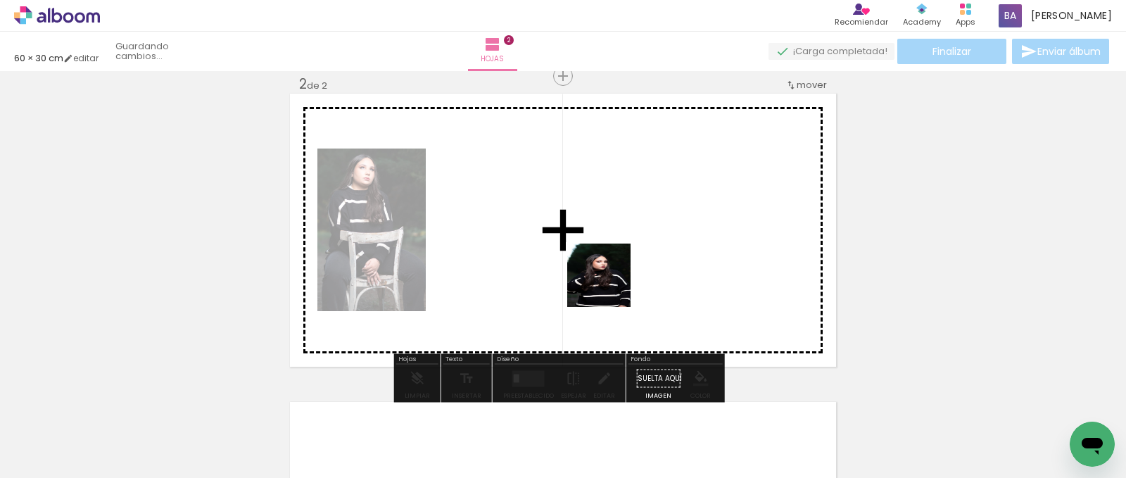
drag, startPoint x: 536, startPoint y: 446, endPoint x: 620, endPoint y: 264, distance: 200.6
click at [619, 253] on quentale-workspace at bounding box center [563, 239] width 1126 height 478
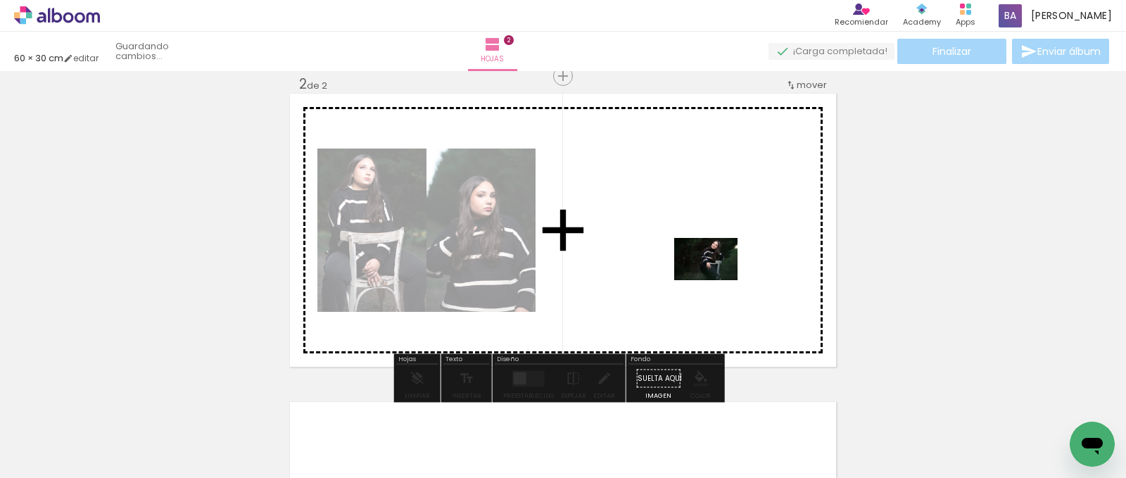
drag, startPoint x: 706, startPoint y: 439, endPoint x: 717, endPoint y: 280, distance: 159.4
click at [717, 280] on quentale-workspace at bounding box center [563, 239] width 1126 height 478
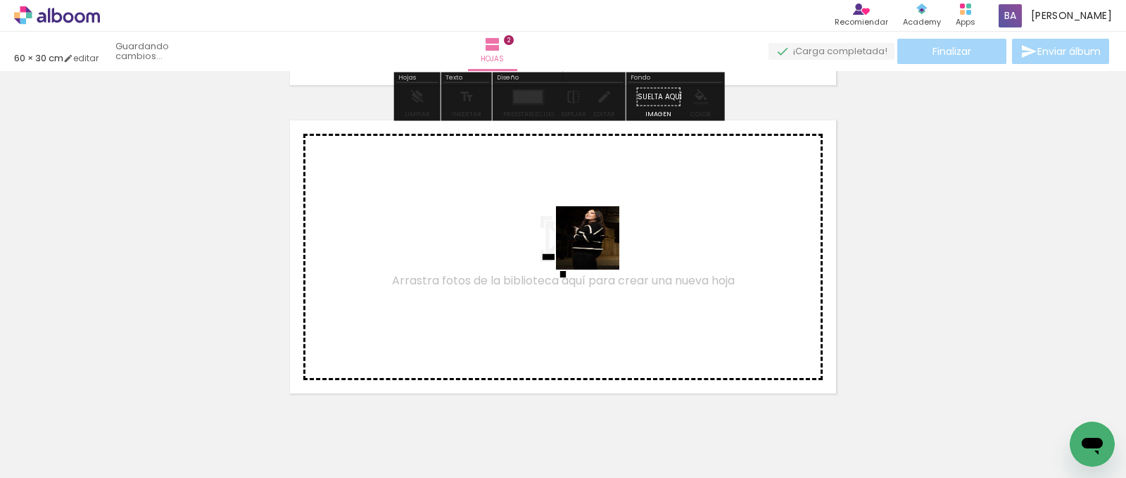
drag, startPoint x: 865, startPoint y: 432, endPoint x: 598, endPoint y: 248, distance: 323.9
click at [598, 248] on quentale-workspace at bounding box center [563, 239] width 1126 height 478
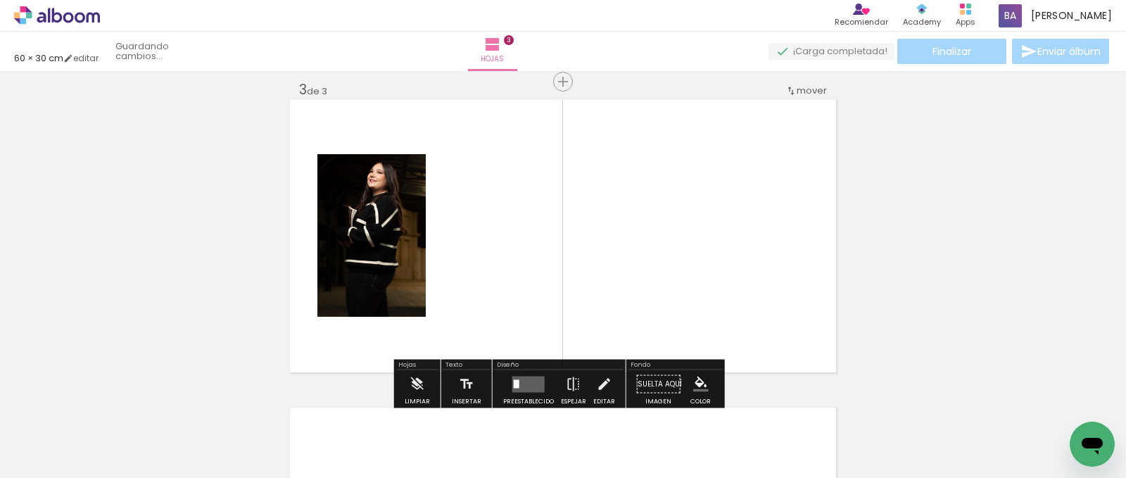
scroll to position [635, 0]
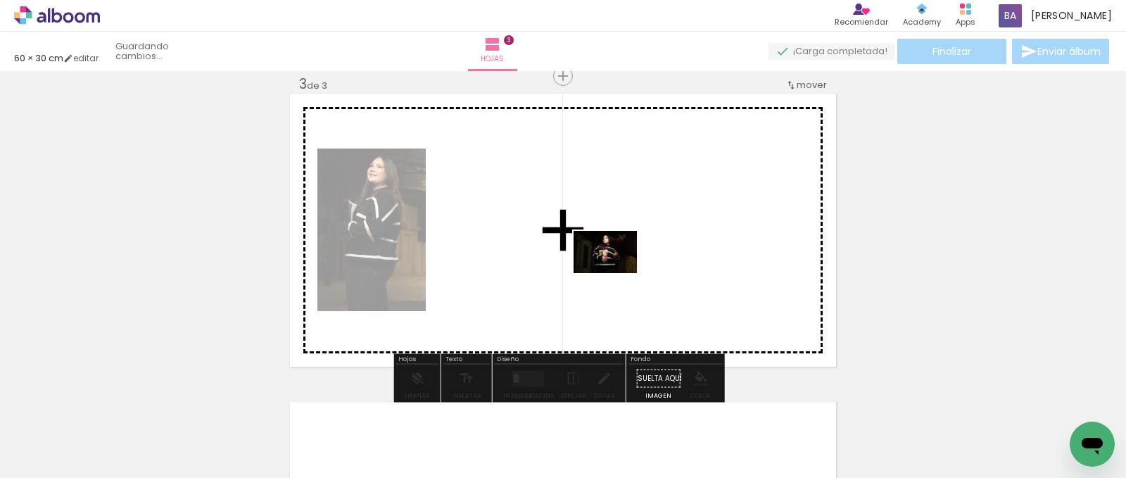
drag, startPoint x: 936, startPoint y: 435, endPoint x: 571, endPoint y: 267, distance: 401.6
click at [571, 267] on quentale-workspace at bounding box center [563, 239] width 1126 height 478
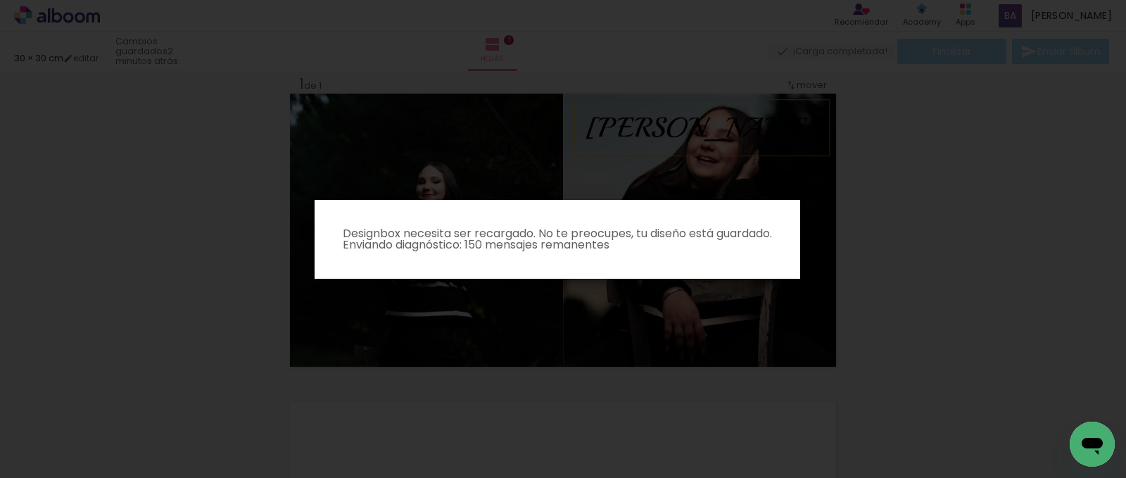
scroll to position [0, 0]
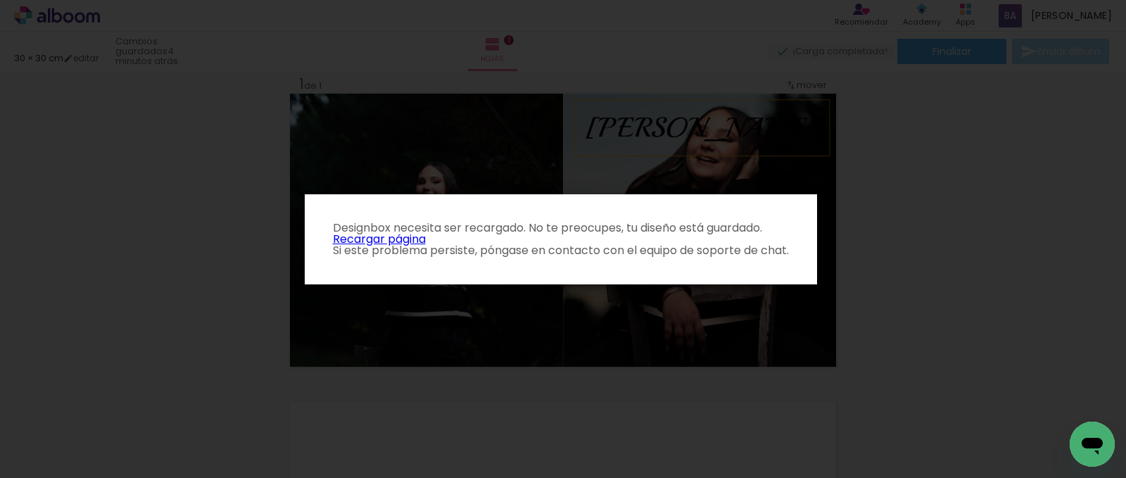
click at [428, 239] on p "Designbox necesita ser recargado. No te preocupes, tu diseño está guardado. Rec…" at bounding box center [561, 239] width 490 height 34
click at [422, 239] on link "Recargar página" at bounding box center [379, 239] width 93 height 16
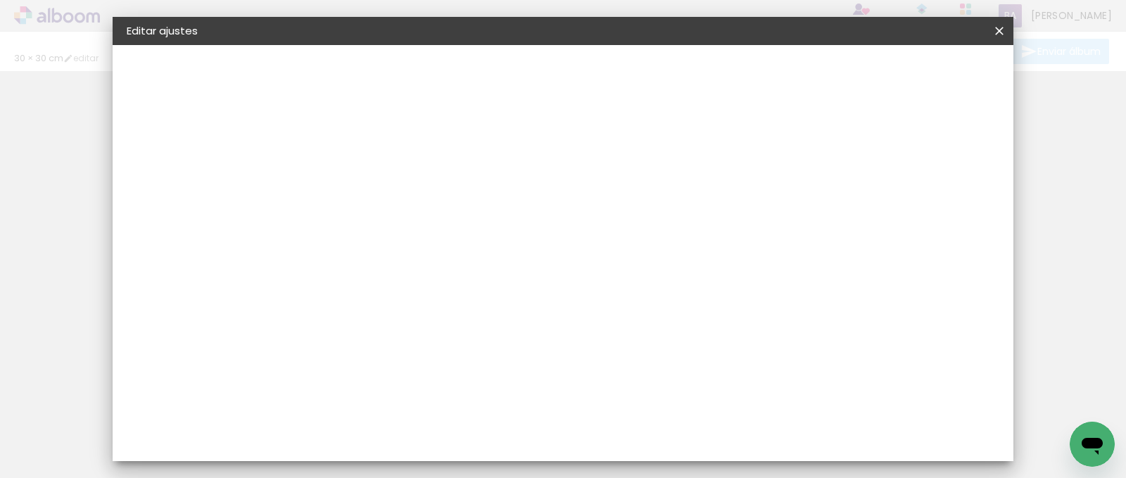
type input "0"
type input "30"
type input "60"
type input "0"
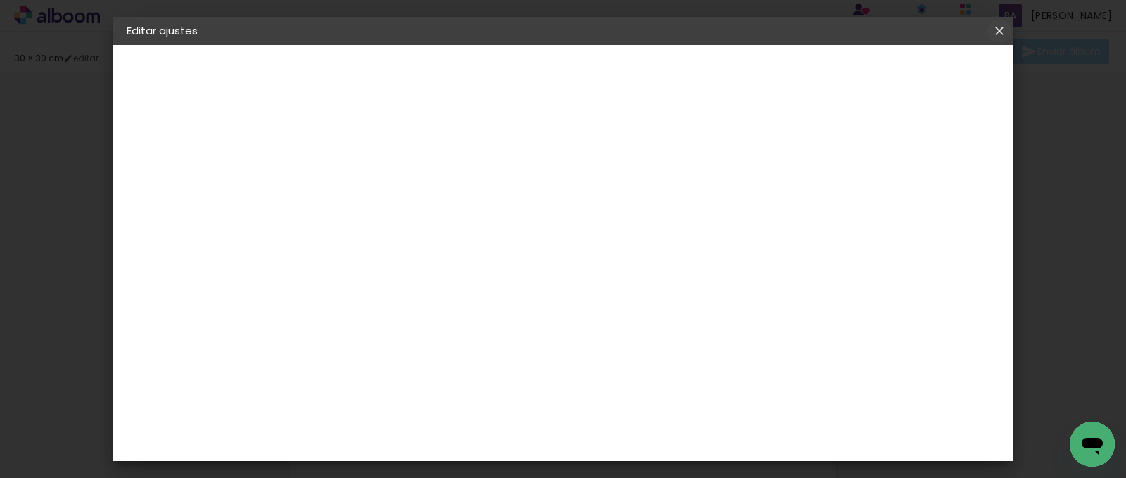
click at [1002, 27] on iron-icon at bounding box center [999, 31] width 17 height 14
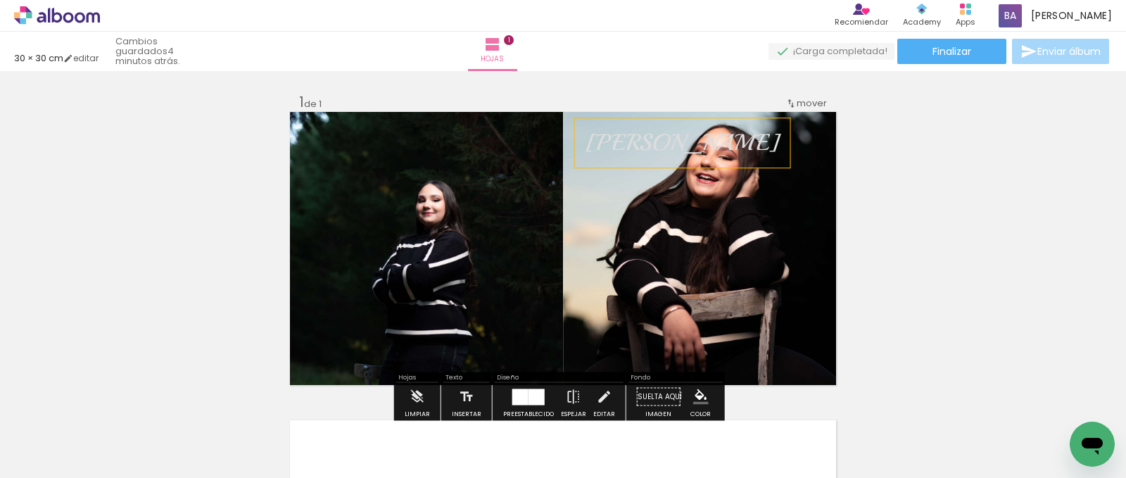
click at [621, 148] on span "[PERSON_NAME]" at bounding box center [683, 142] width 194 height 29
click at [621, 148] on quentale-selection at bounding box center [612, 142] width 87 height 49
type input "Playball"
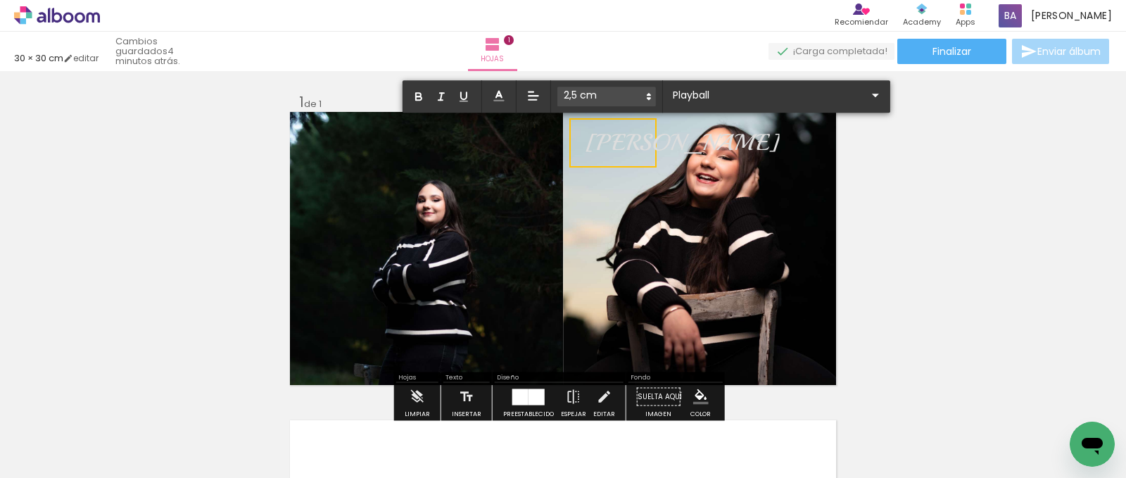
click at [621, 148] on span "[PERSON_NAME]" at bounding box center [683, 142] width 194 height 29
click at [501, 92] on icon at bounding box center [499, 96] width 14 height 14
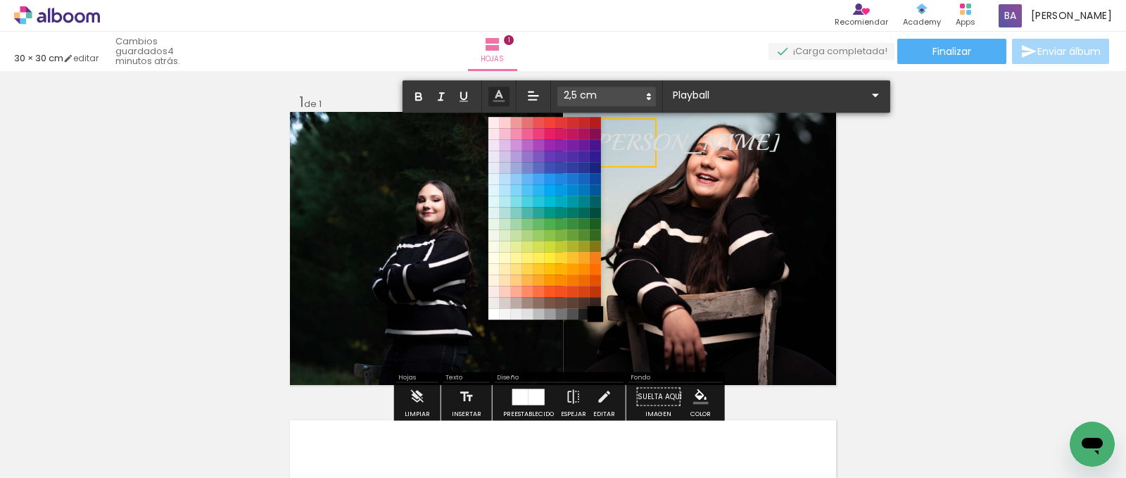
click at [596, 312] on span at bounding box center [595, 313] width 15 height 15
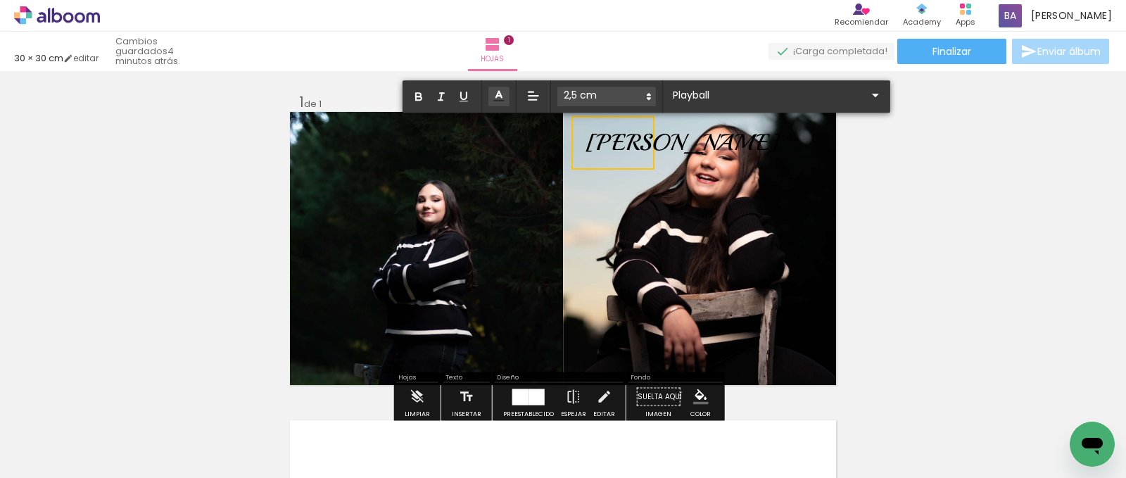
click at [649, 89] on span at bounding box center [607, 97] width 99 height 20
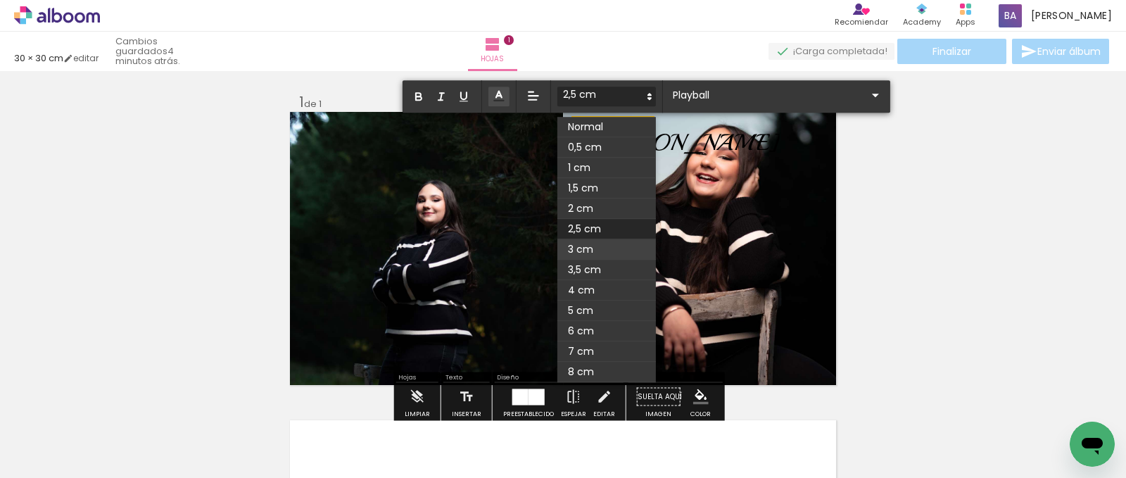
click at [603, 249] on span at bounding box center [607, 249] width 99 height 20
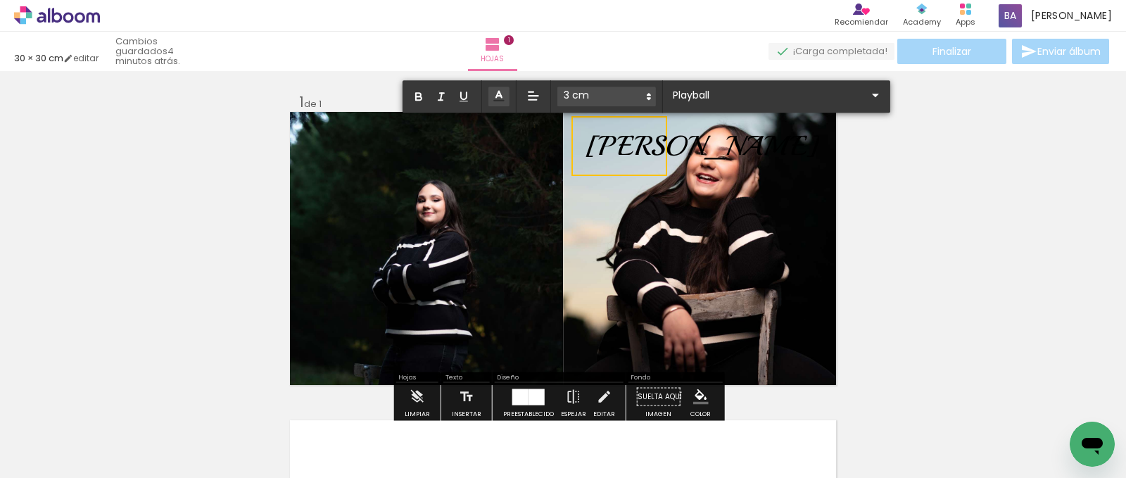
click at [919, 203] on div "Insertar hoja 1 de 1" at bounding box center [563, 384] width 1126 height 617
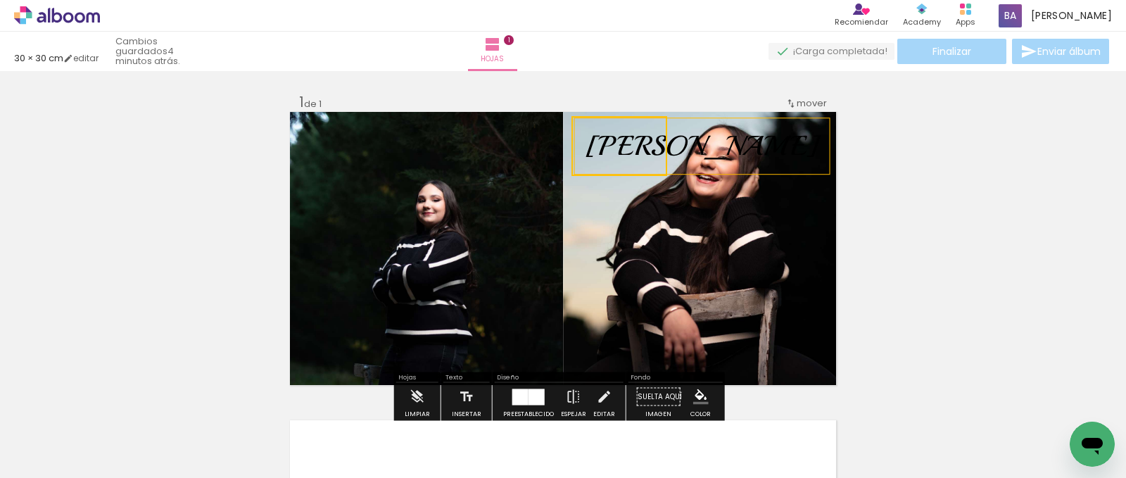
click at [919, 203] on div "Insertar hoja 1 de 1" at bounding box center [563, 384] width 1126 height 617
click at [615, 146] on span "[PERSON_NAME]" at bounding box center [703, 146] width 234 height 34
click at [619, 132] on quentale-selection at bounding box center [617, 145] width 100 height 56
click at [1040, 291] on div "Insertar hoja 1 de 1" at bounding box center [563, 384] width 1126 height 617
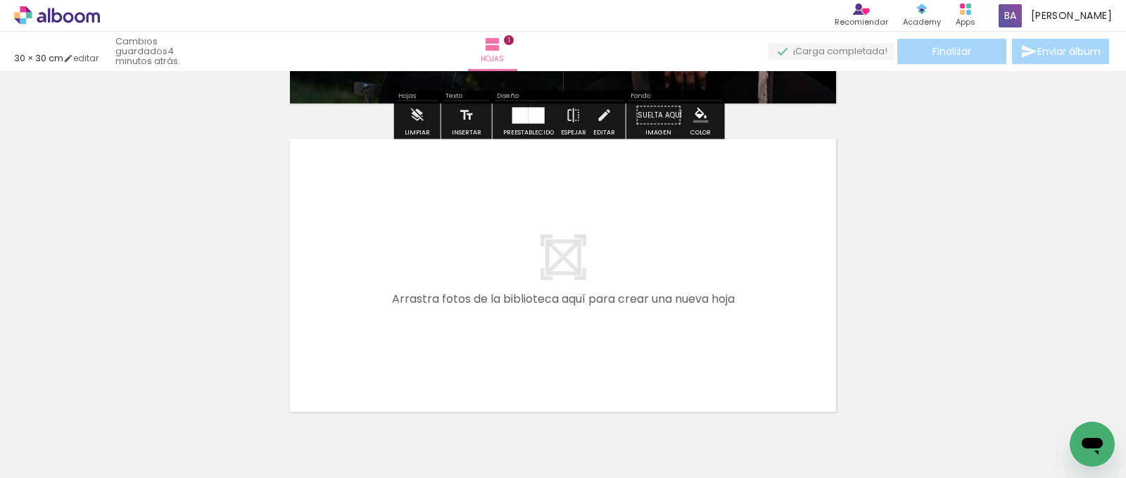
scroll to position [353, 0]
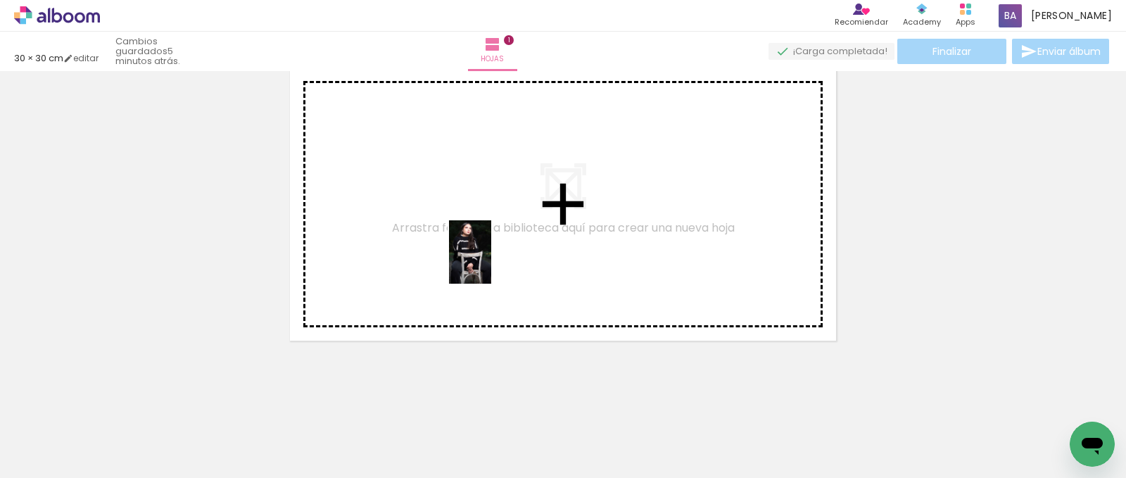
drag, startPoint x: 456, startPoint y: 443, endPoint x: 522, endPoint y: 328, distance: 132.1
click at [494, 259] on quentale-workspace at bounding box center [563, 239] width 1126 height 478
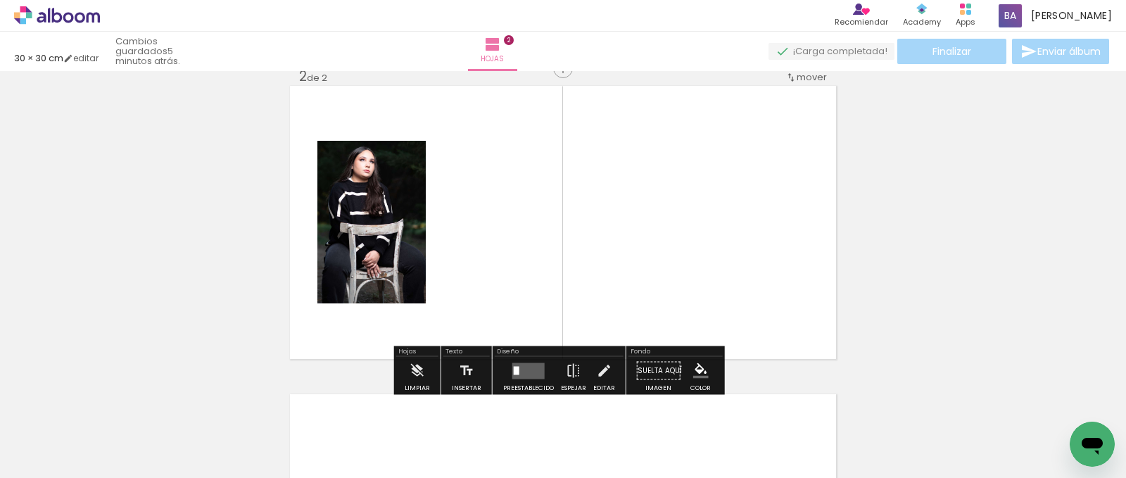
scroll to position [327, 0]
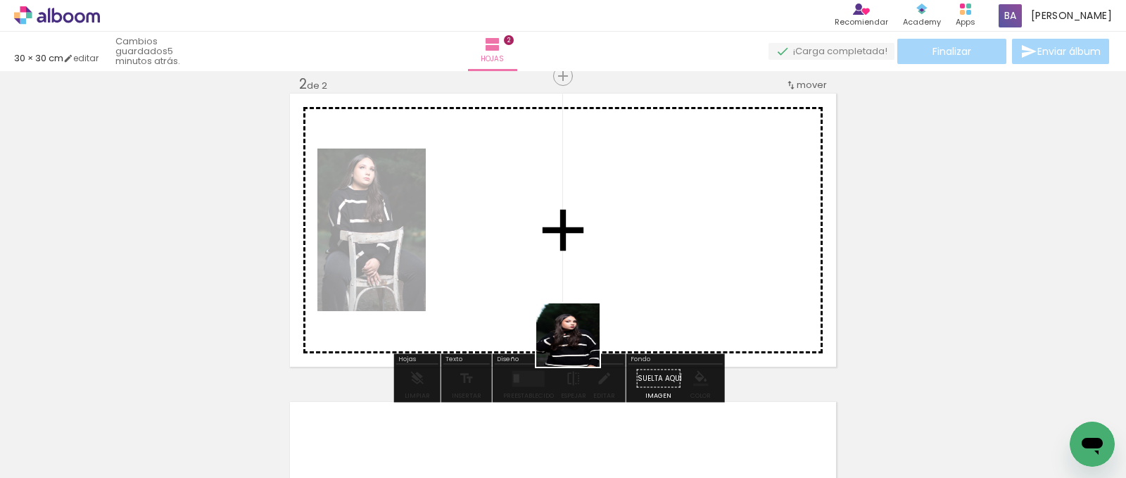
drag, startPoint x: 555, startPoint y: 446, endPoint x: 600, endPoint y: 336, distance: 118.3
click at [578, 277] on quentale-workspace at bounding box center [563, 239] width 1126 height 478
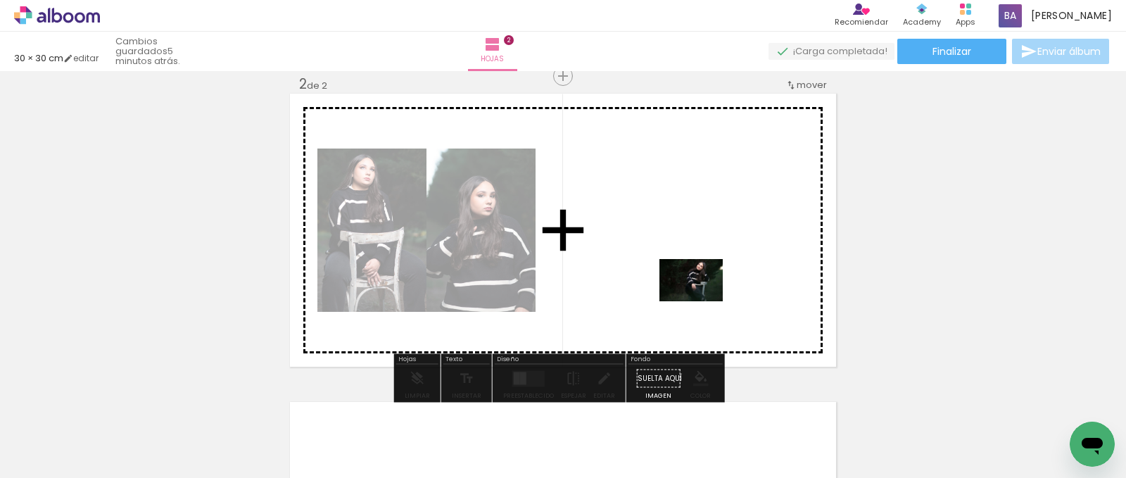
drag, startPoint x: 711, startPoint y: 434, endPoint x: 702, endPoint y: 301, distance: 133.4
click at [702, 301] on quentale-workspace at bounding box center [563, 239] width 1126 height 478
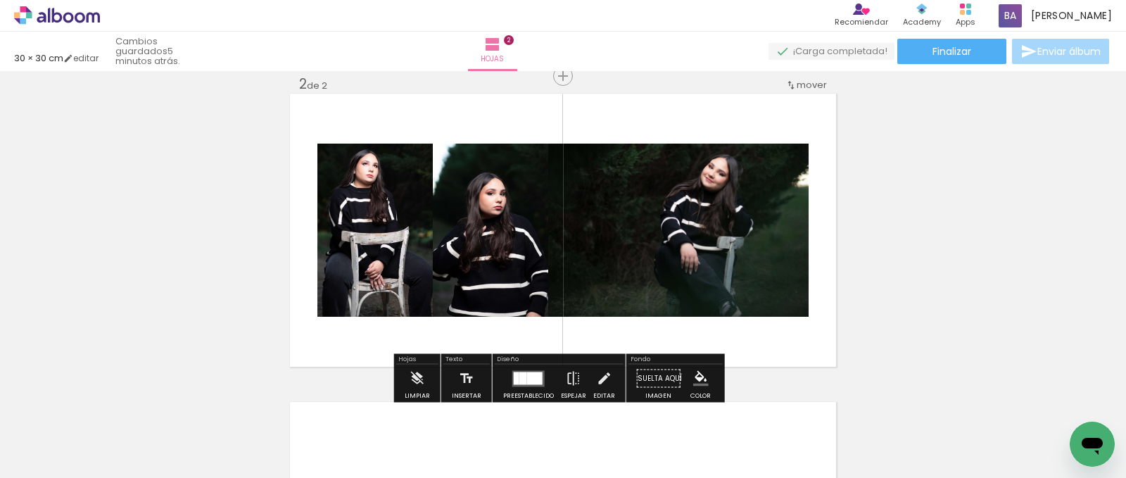
click at [520, 380] on div at bounding box center [524, 378] width 8 height 13
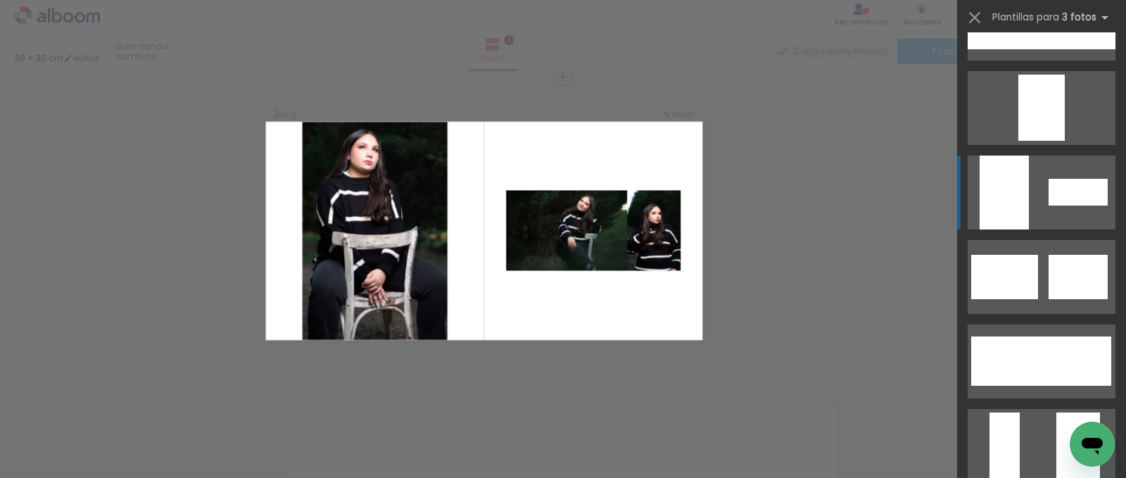
scroll to position [0, 0]
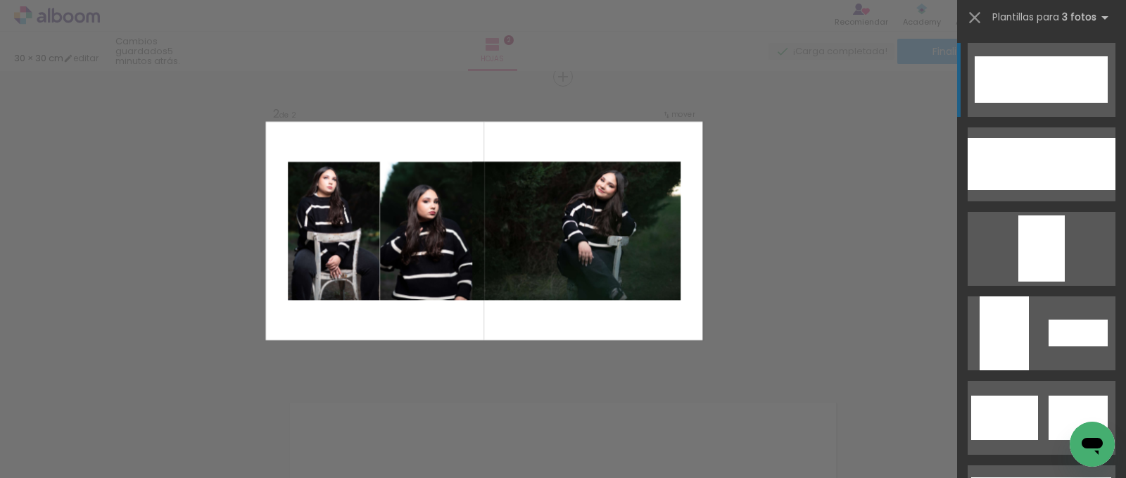
click at [1038, 81] on div at bounding box center [1073, 79] width 70 height 46
click at [1045, 65] on div at bounding box center [1073, 79] width 70 height 46
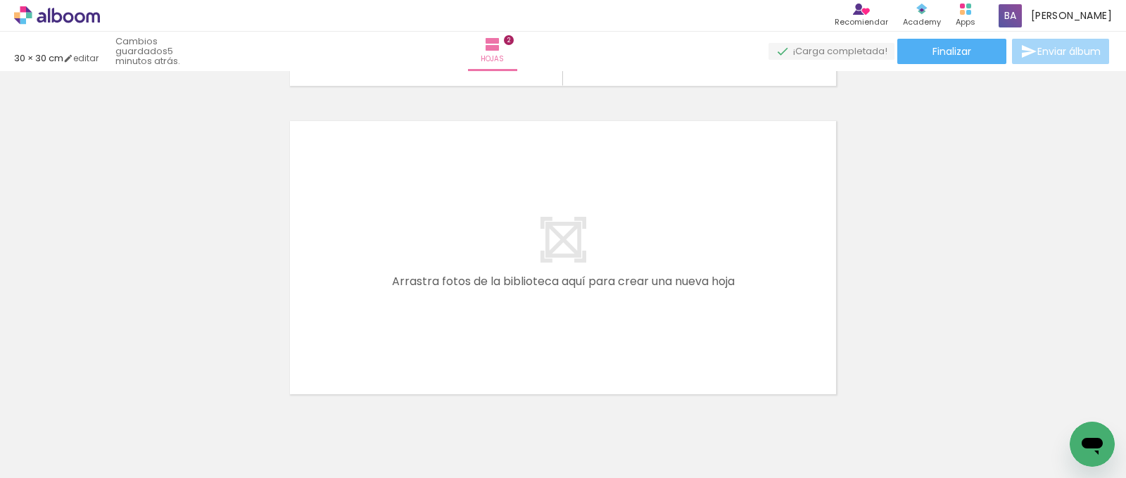
scroll to position [0, 255]
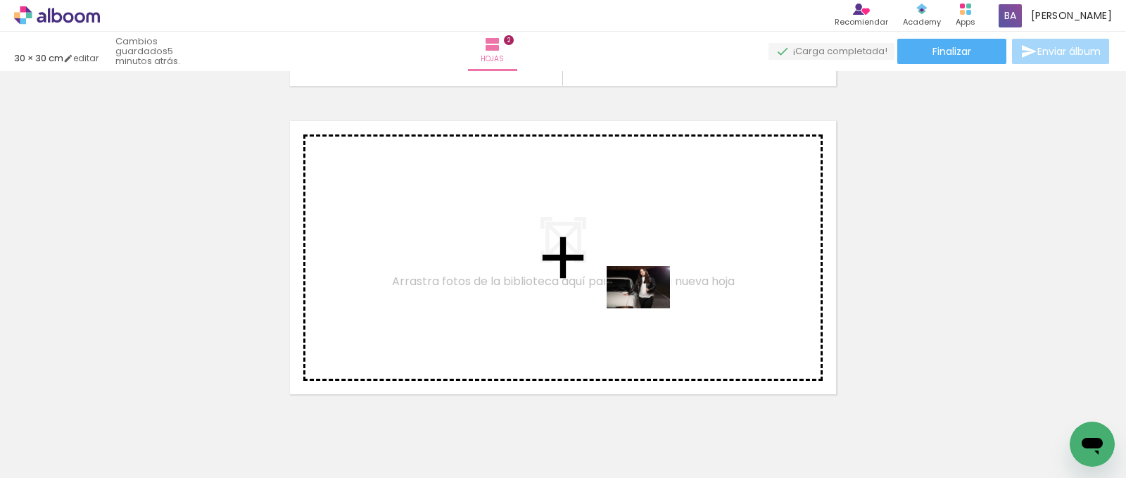
drag, startPoint x: 752, startPoint y: 434, endPoint x: 649, endPoint y: 308, distance: 162.6
click at [649, 308] on quentale-workspace at bounding box center [563, 239] width 1126 height 478
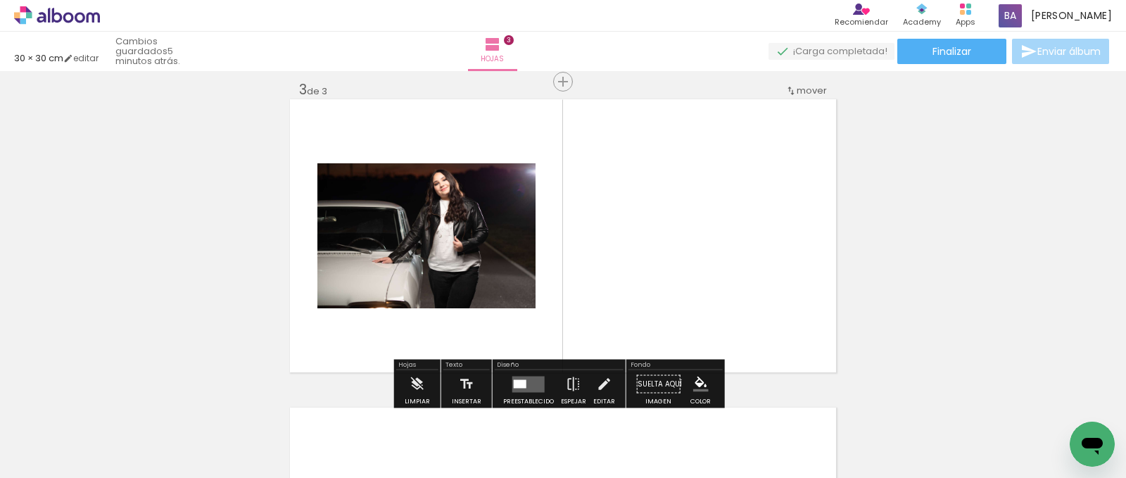
scroll to position [635, 0]
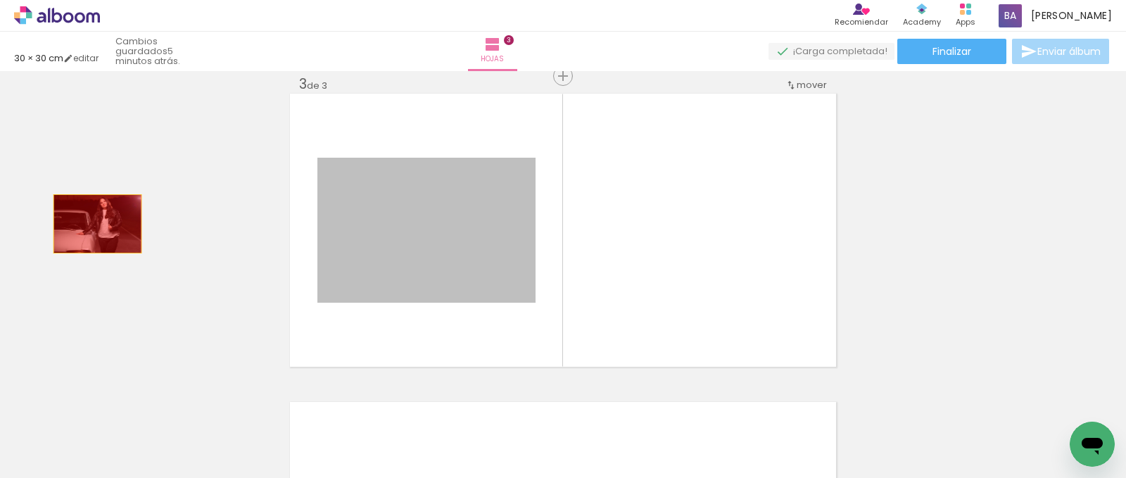
drag, startPoint x: 437, startPoint y: 240, endPoint x: 75, endPoint y: 220, distance: 363.1
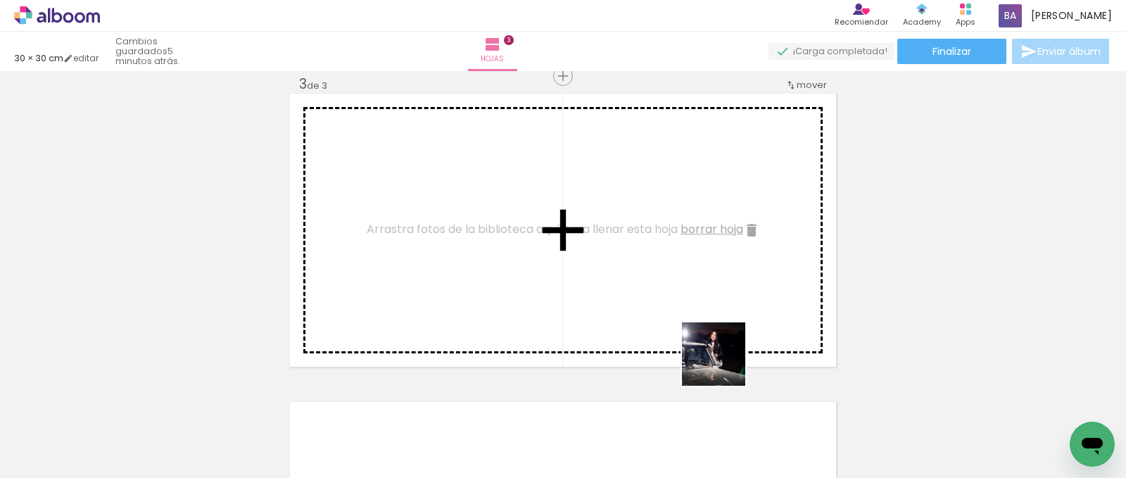
drag, startPoint x: 845, startPoint y: 434, endPoint x: 458, endPoint y: 270, distance: 420.1
click at [458, 270] on quentale-workspace at bounding box center [563, 239] width 1126 height 478
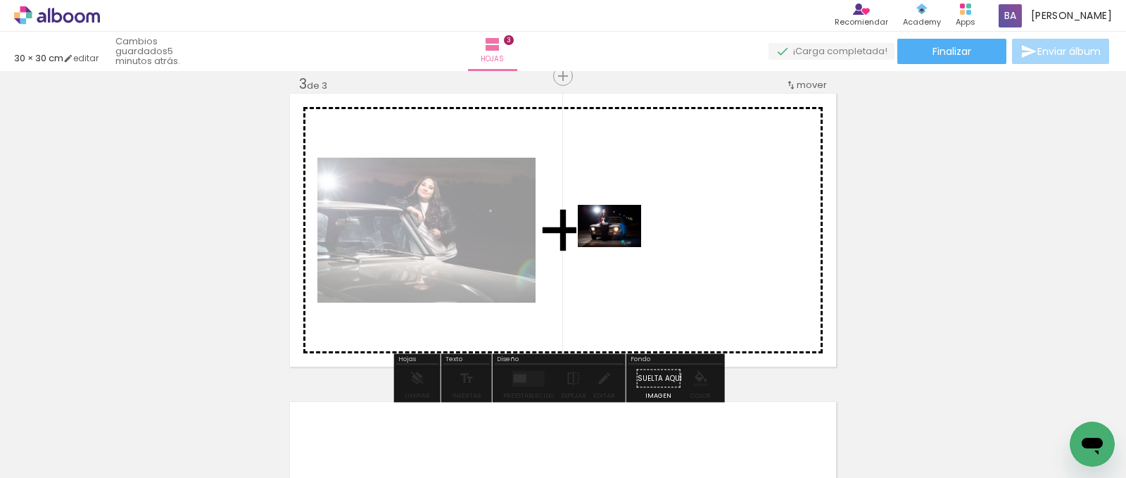
drag, startPoint x: 925, startPoint y: 445, endPoint x: 619, endPoint y: 246, distance: 364.3
click at [619, 246] on quentale-workspace at bounding box center [563, 239] width 1126 height 478
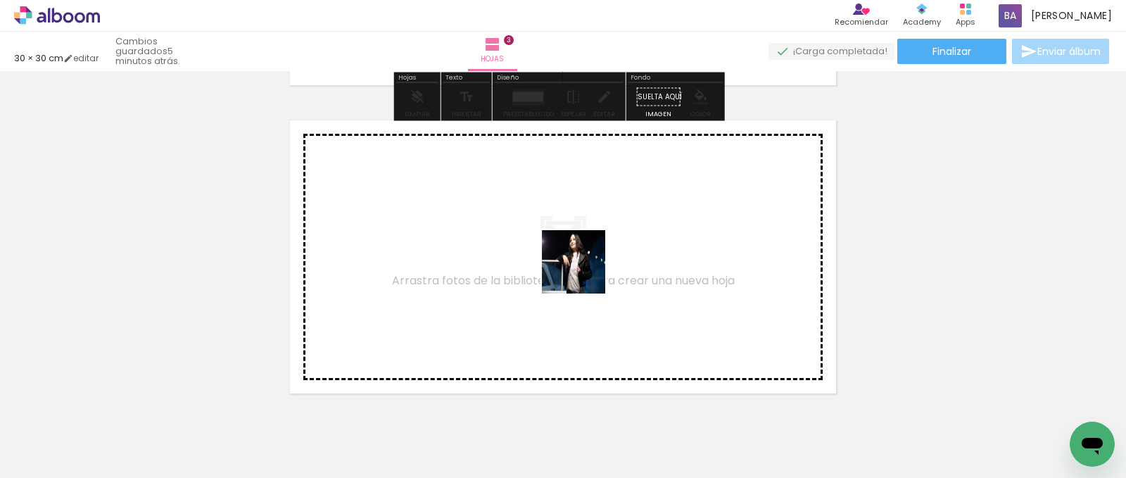
drag, startPoint x: 1001, startPoint y: 443, endPoint x: 584, endPoint y: 272, distance: 451.1
click at [584, 272] on quentale-workspace at bounding box center [563, 239] width 1126 height 478
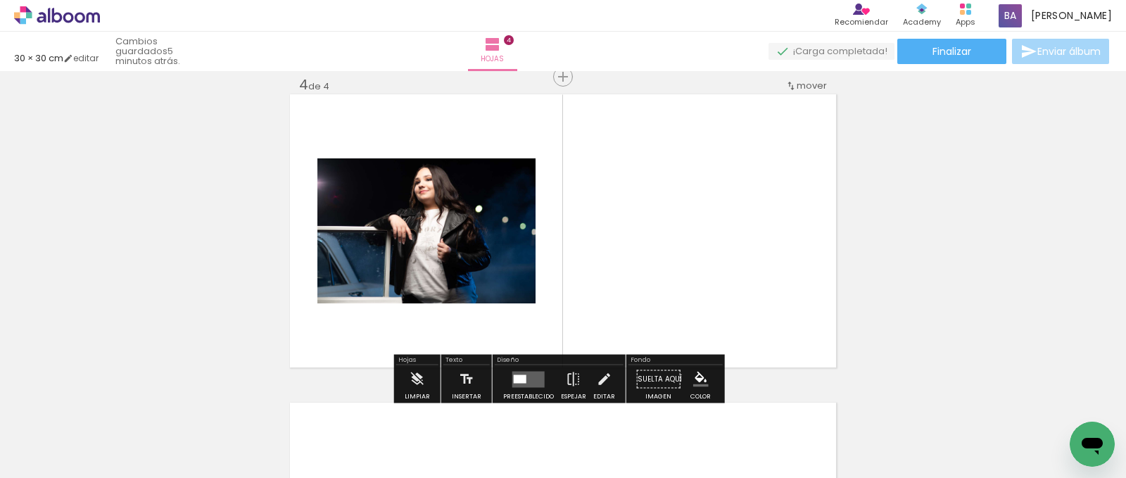
scroll to position [943, 0]
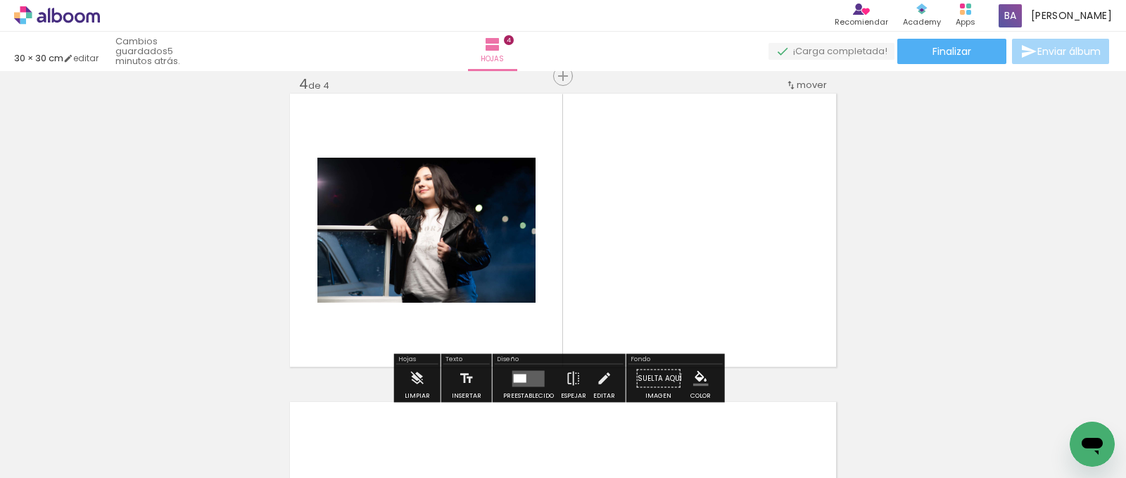
drag, startPoint x: 1047, startPoint y: 420, endPoint x: 699, endPoint y: 269, distance: 379.6
click at [699, 269] on quentale-workspace at bounding box center [563, 239] width 1126 height 478
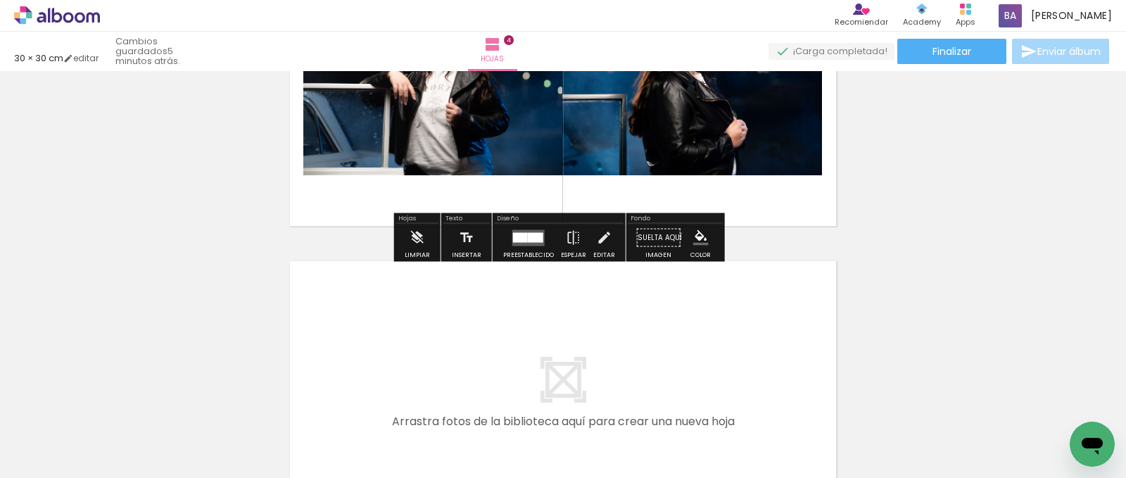
scroll to position [1278, 0]
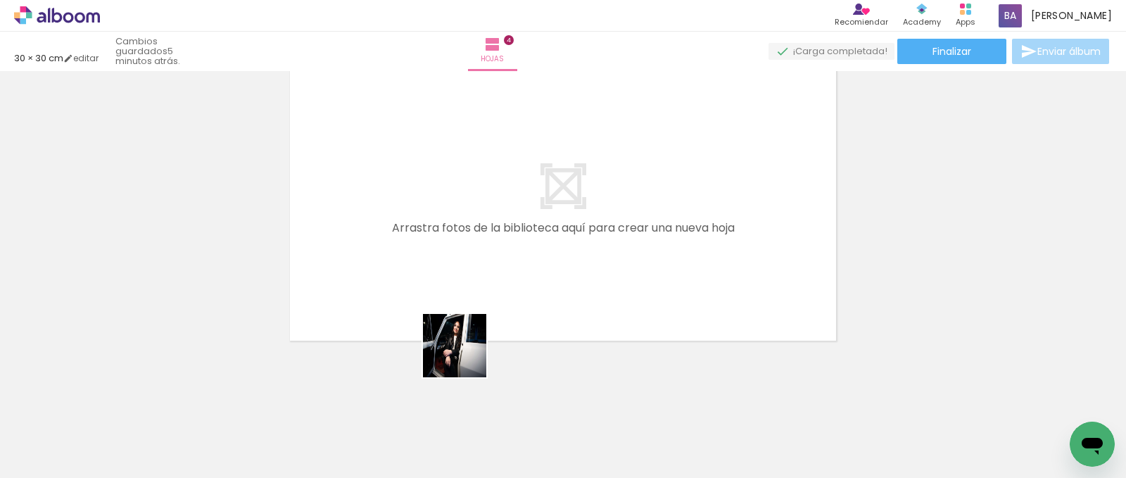
drag, startPoint x: 395, startPoint y: 433, endPoint x: 693, endPoint y: 201, distance: 378.2
click at [694, 178] on quentale-workspace at bounding box center [563, 239] width 1126 height 478
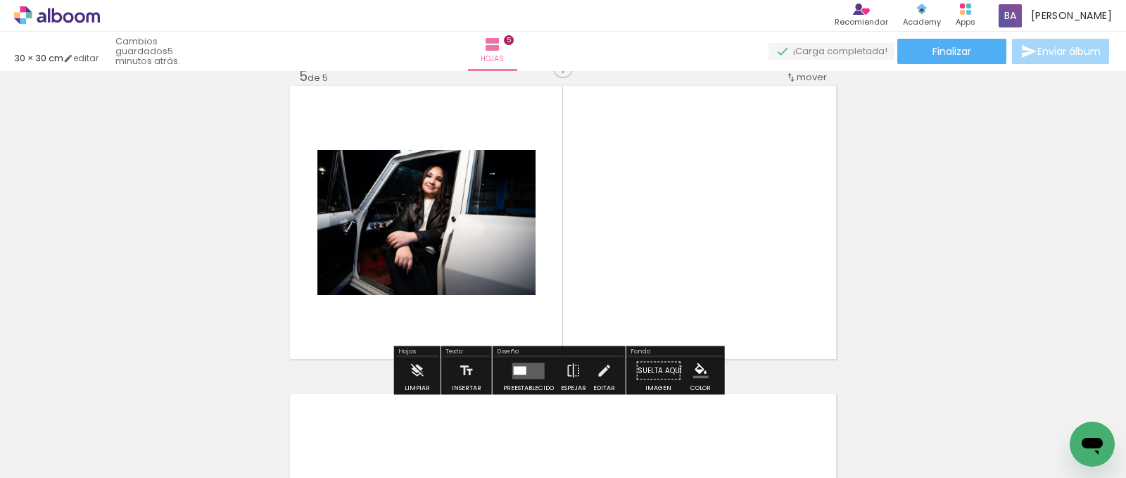
scroll to position [1252, 0]
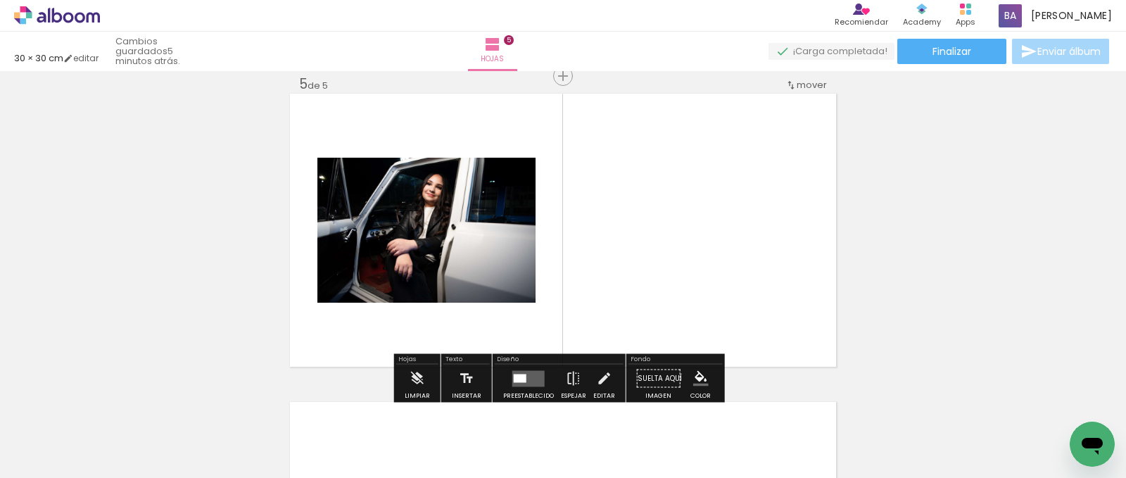
click at [385, 434] on div at bounding box center [363, 430] width 70 height 46
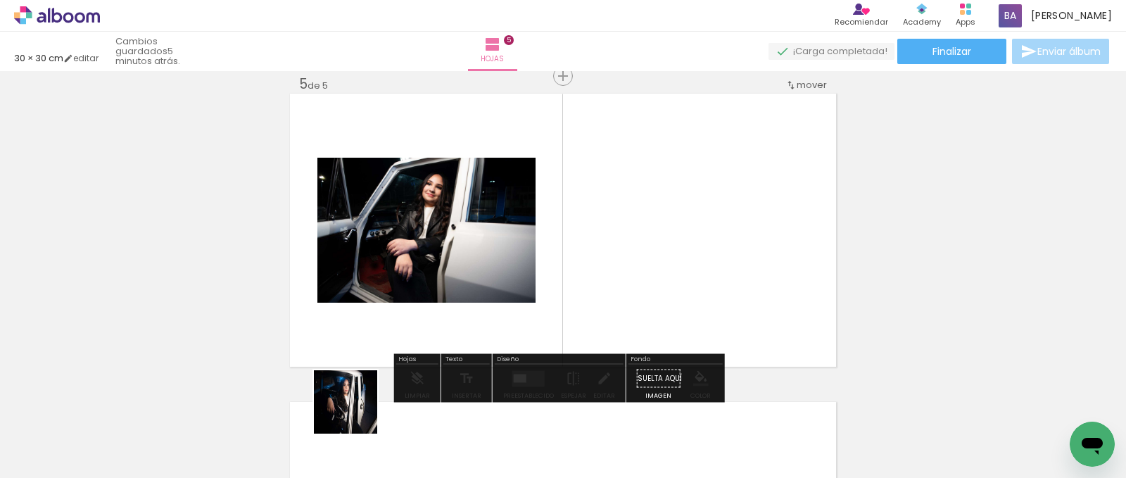
drag, startPoint x: 322, startPoint y: 427, endPoint x: 697, endPoint y: 234, distance: 420.9
click at [697, 234] on quentale-workspace at bounding box center [563, 239] width 1126 height 478
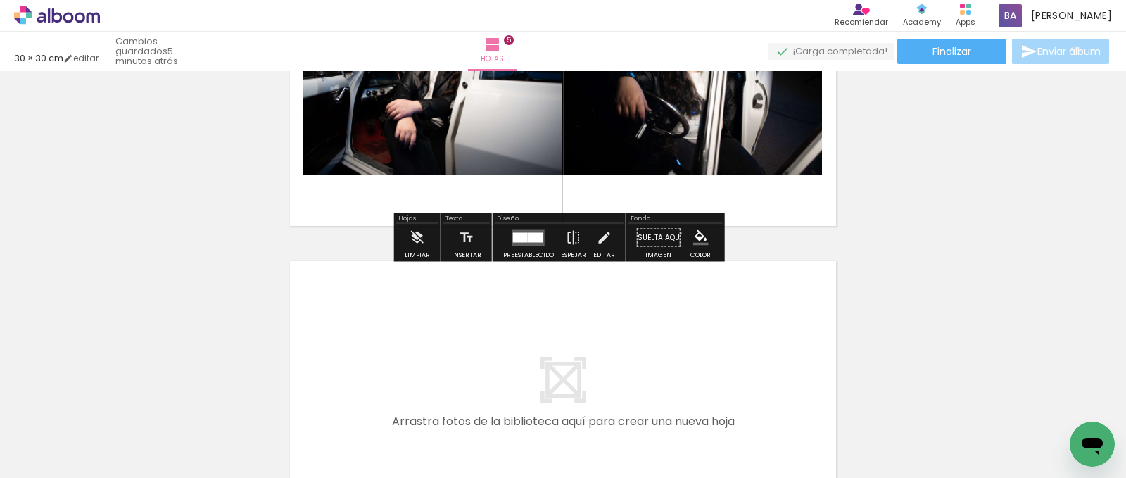
scroll to position [1533, 0]
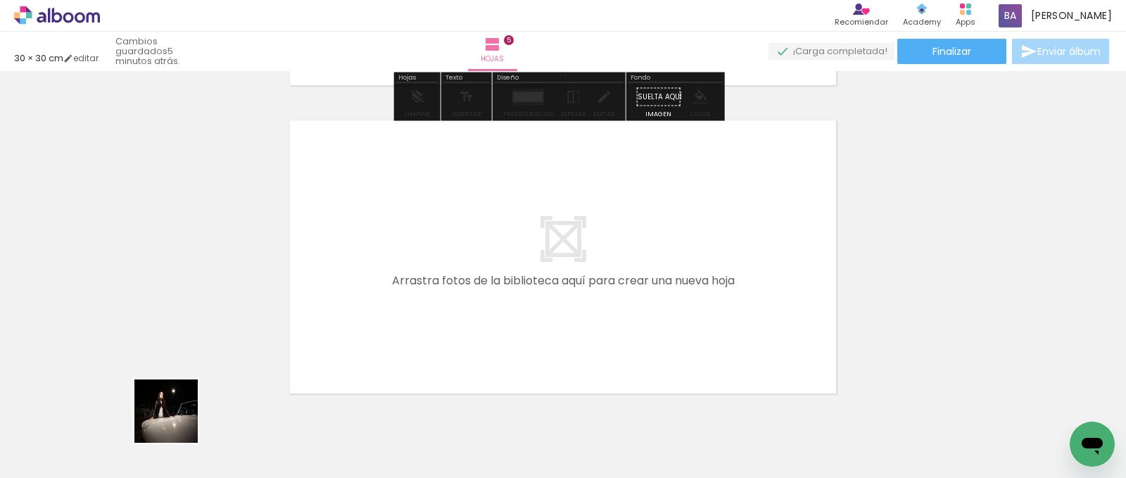
drag, startPoint x: 153, startPoint y: 434, endPoint x: 490, endPoint y: 309, distance: 359.7
click at [490, 309] on quentale-workspace at bounding box center [563, 239] width 1126 height 478
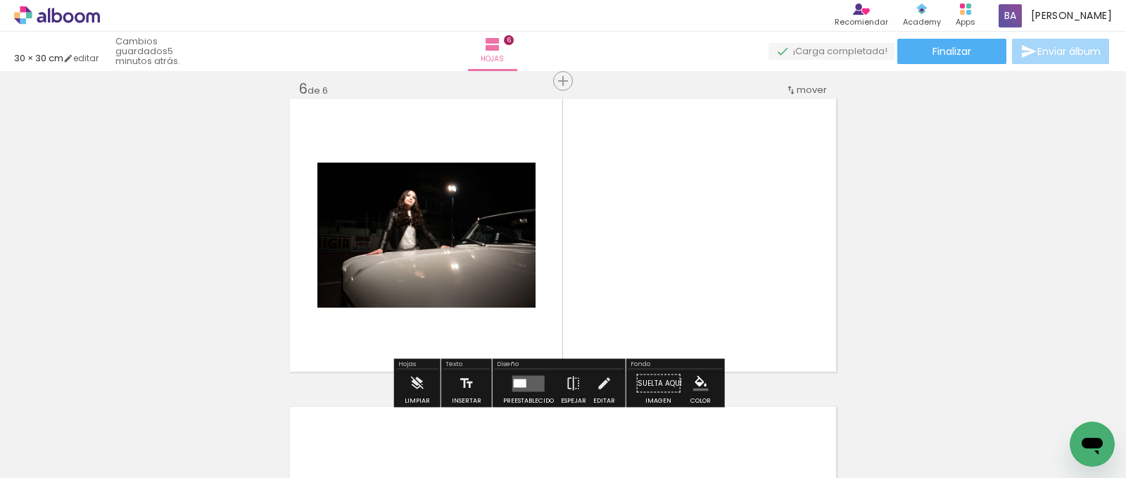
scroll to position [1560, 0]
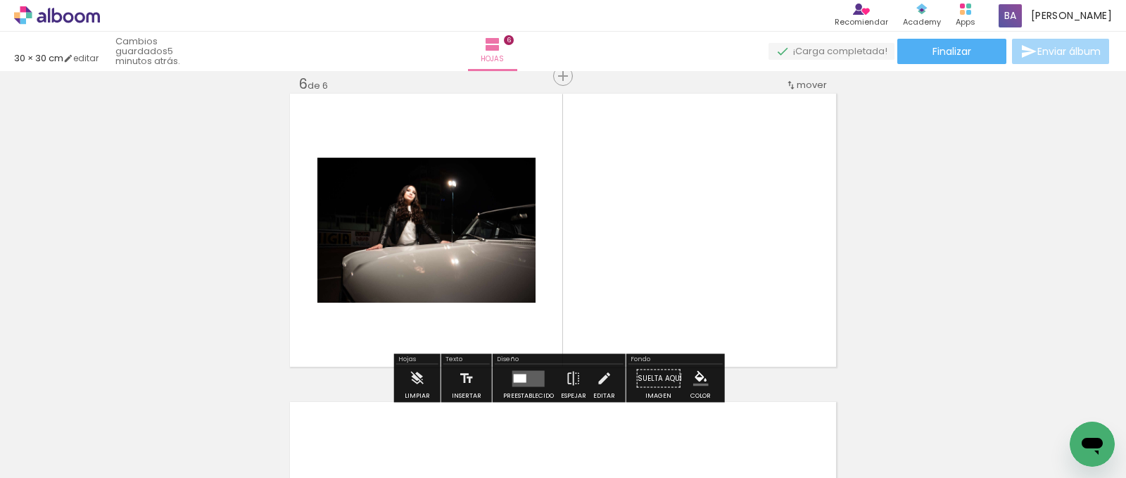
drag, startPoint x: 235, startPoint y: 431, endPoint x: 729, endPoint y: 262, distance: 522.3
click at [729, 262] on quentale-workspace at bounding box center [563, 239] width 1126 height 478
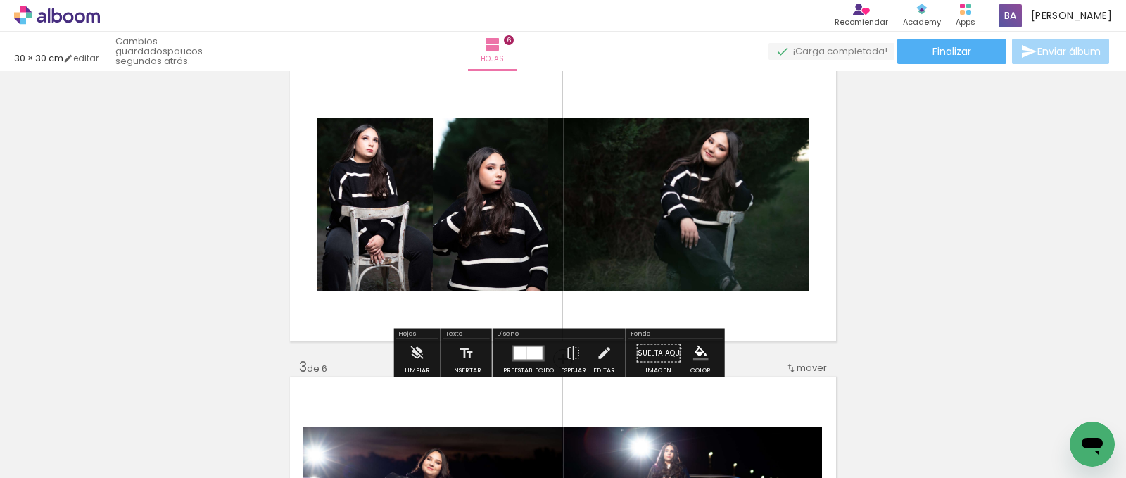
scroll to position [282, 0]
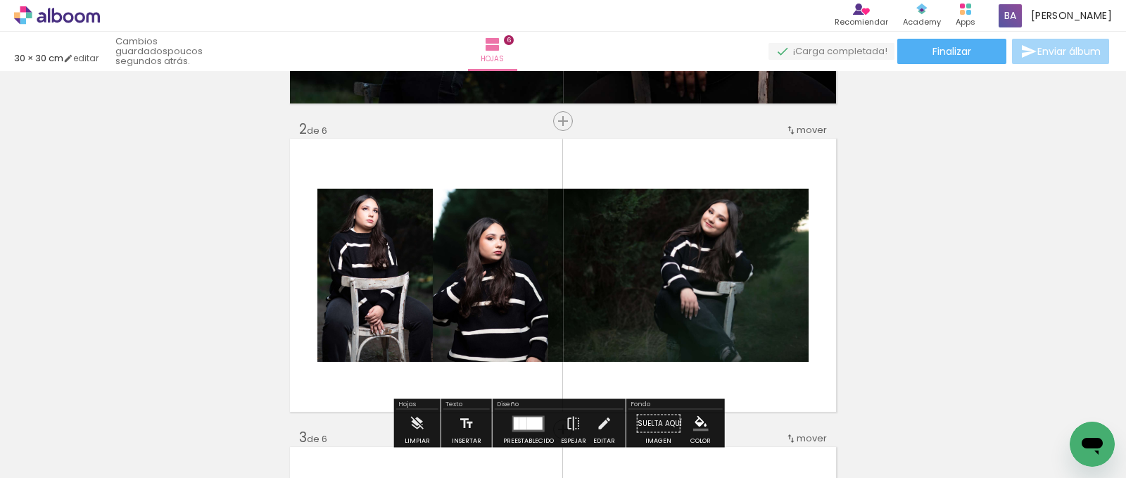
click at [806, 127] on span "mover" at bounding box center [812, 129] width 30 height 13
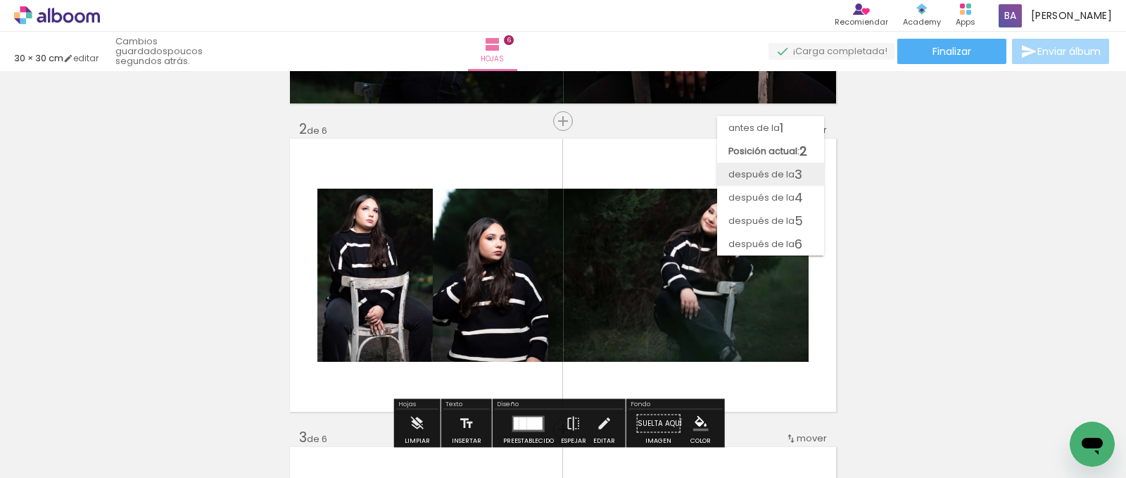
click at [787, 174] on span "después de la" at bounding box center [762, 174] width 66 height 23
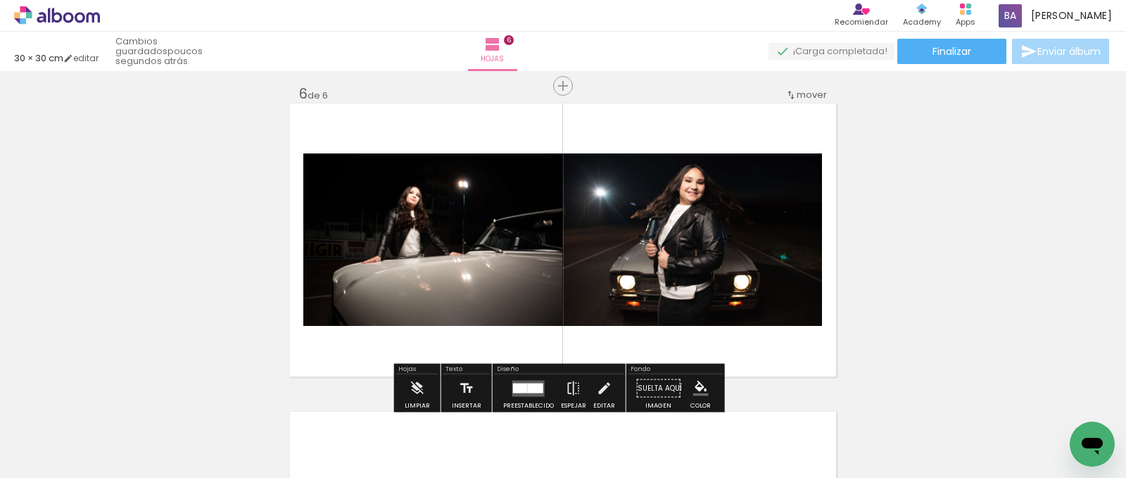
scroll to position [1691, 0]
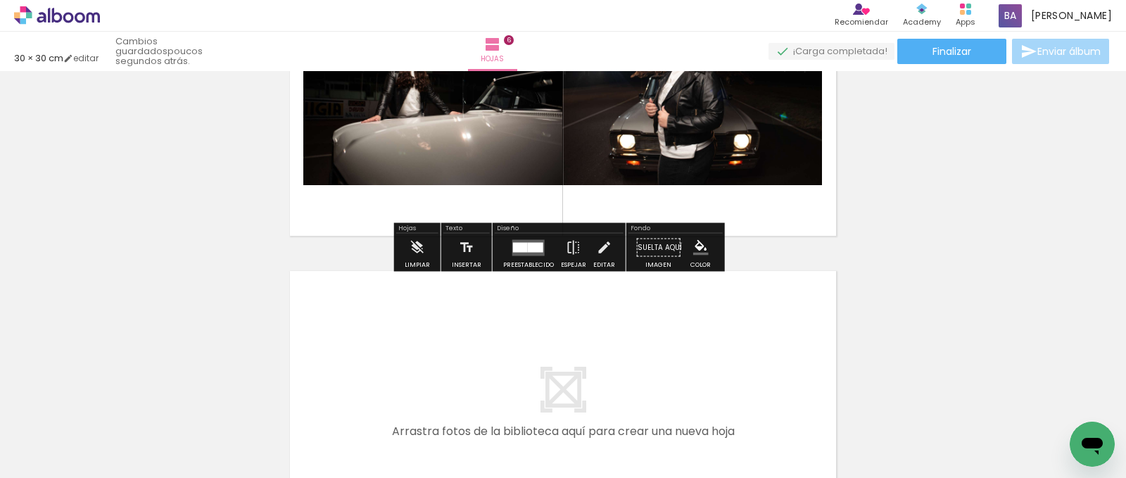
drag, startPoint x: 689, startPoint y: 435, endPoint x: 705, endPoint y: 360, distance: 77.0
click at [705, 360] on quentale-workspace at bounding box center [563, 239] width 1126 height 478
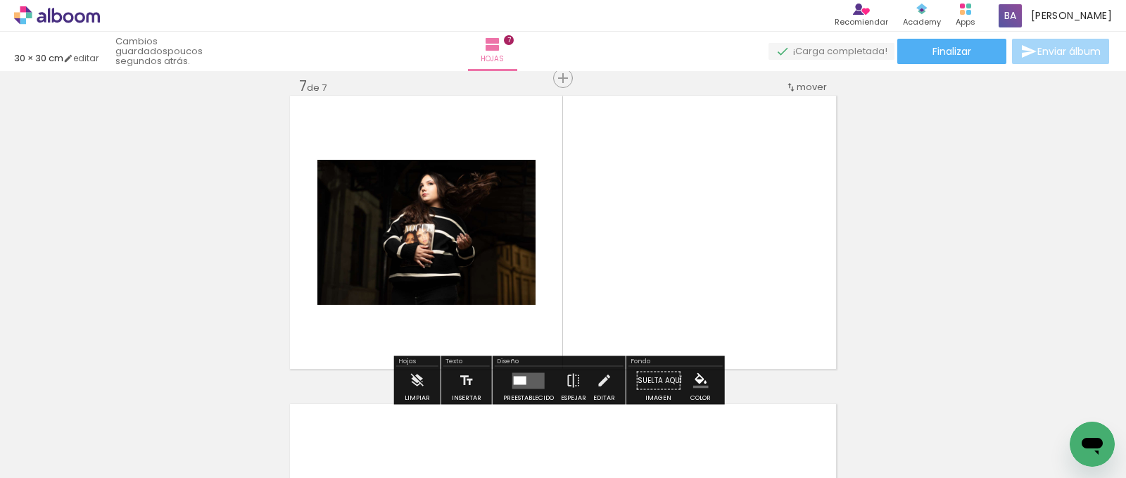
scroll to position [1868, 0]
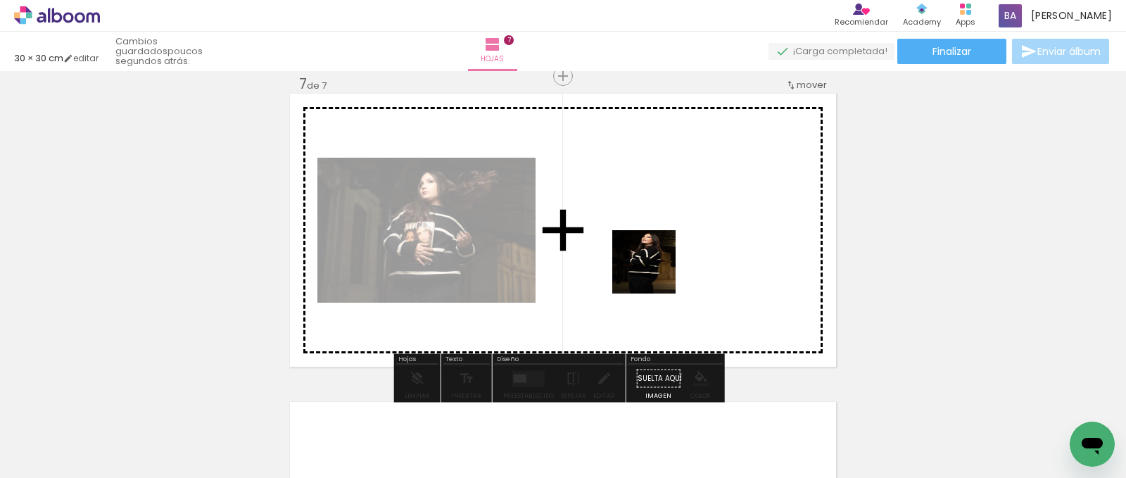
drag, startPoint x: 582, startPoint y: 439, endPoint x: 655, endPoint y: 272, distance: 182.6
click at [655, 272] on quentale-workspace at bounding box center [563, 239] width 1126 height 478
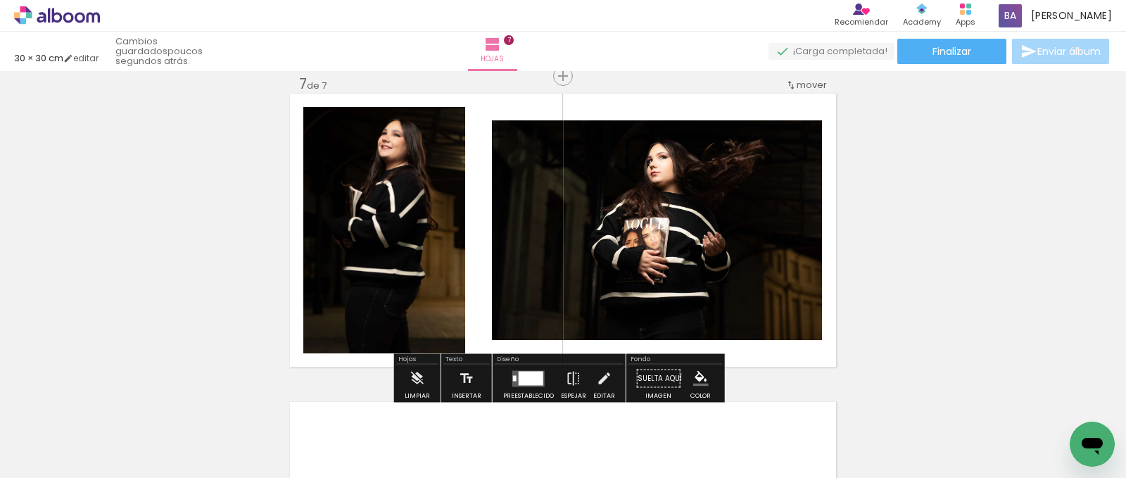
click at [529, 374] on div at bounding box center [531, 378] width 25 height 14
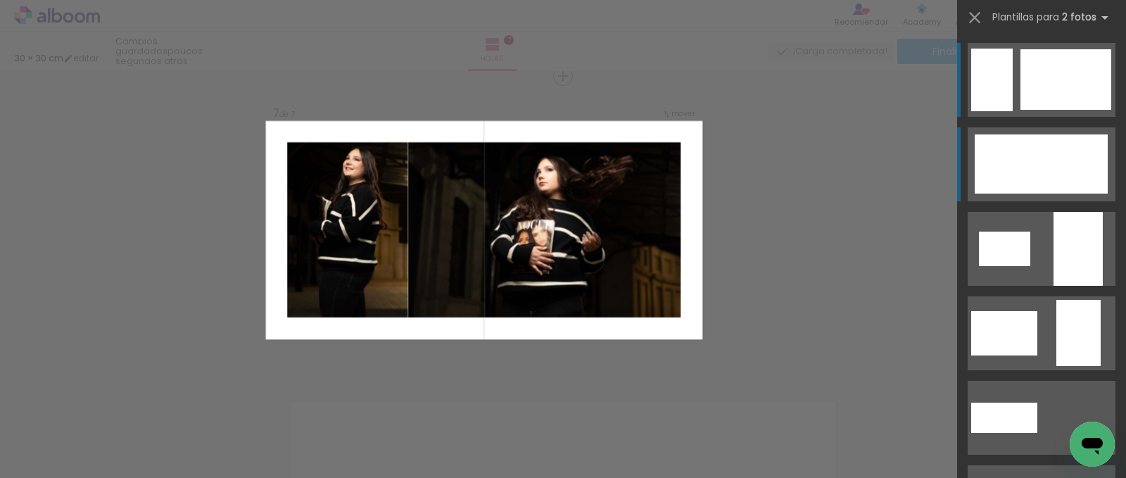
click at [1052, 147] on div at bounding box center [1061, 163] width 93 height 59
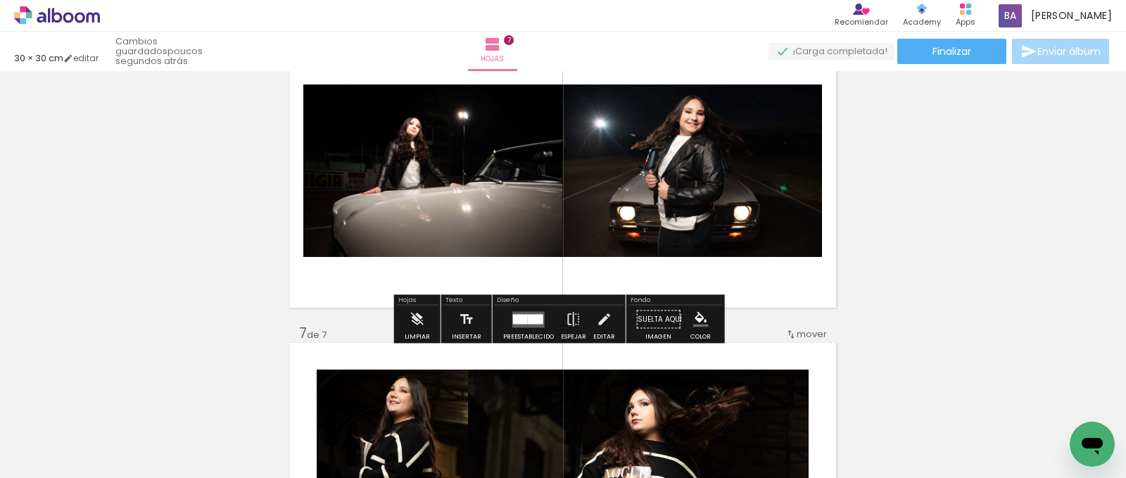
scroll to position [1760, 0]
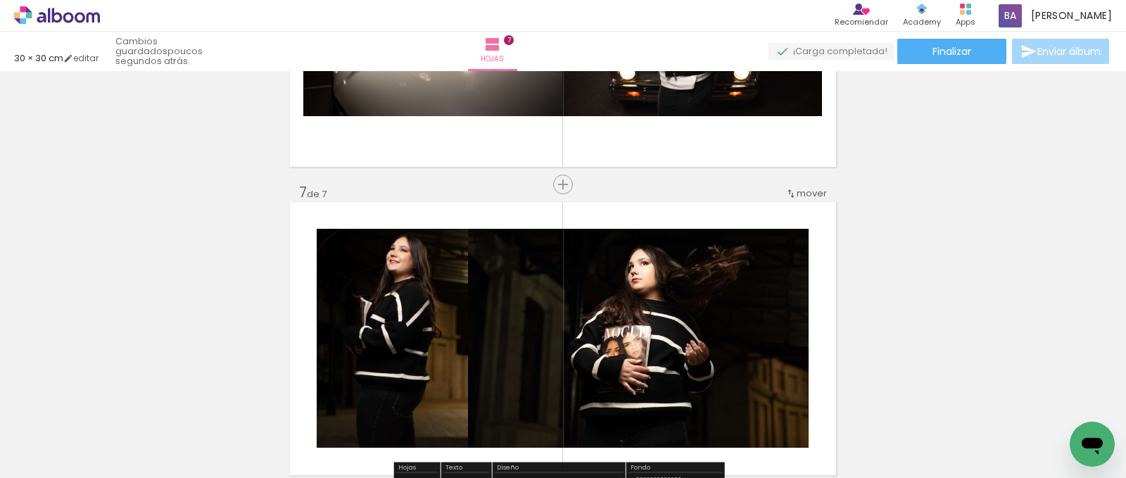
click at [810, 196] on span "mover" at bounding box center [812, 193] width 30 height 13
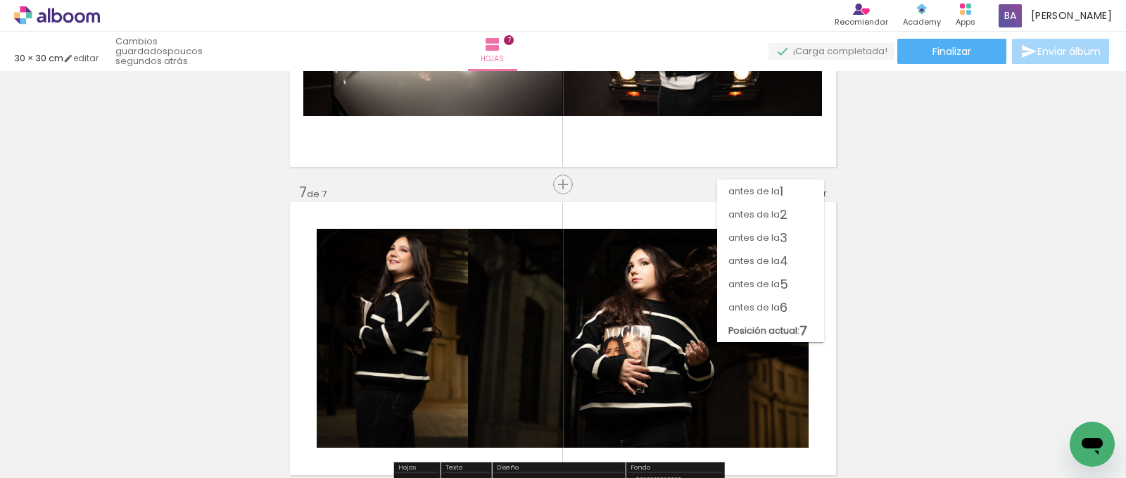
scroll to position [0, 0]
click at [768, 310] on span "antes de la" at bounding box center [754, 307] width 51 height 23
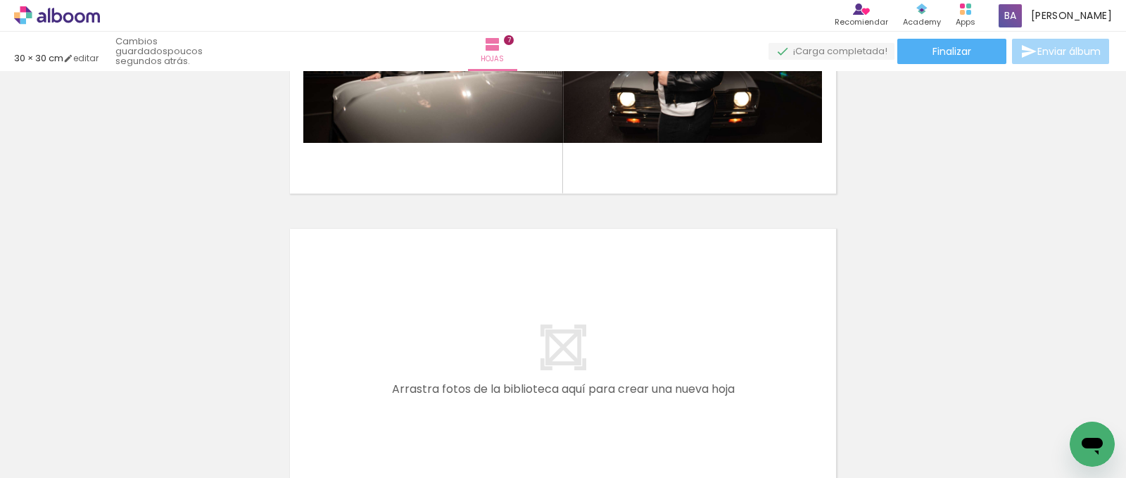
scroll to position [1760, 0]
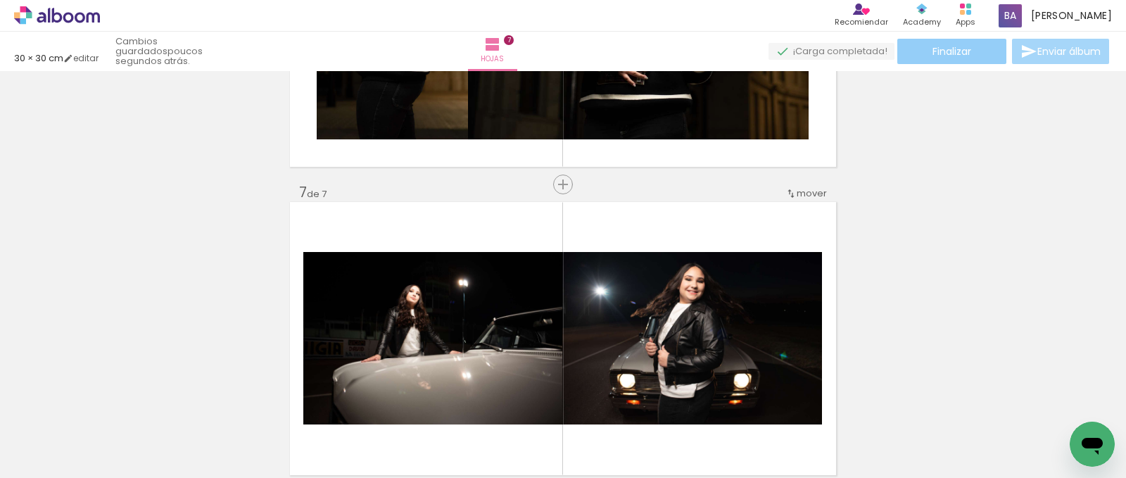
click at [974, 49] on paper-button "Finalizar" at bounding box center [952, 51] width 109 height 25
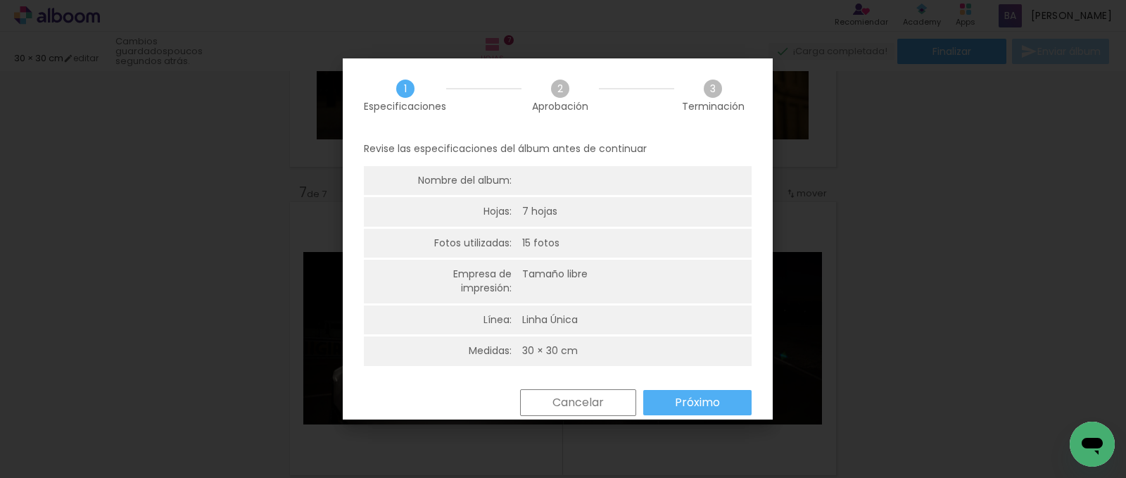
click at [672, 412] on paper-button "Próximo" at bounding box center [697, 402] width 108 height 25
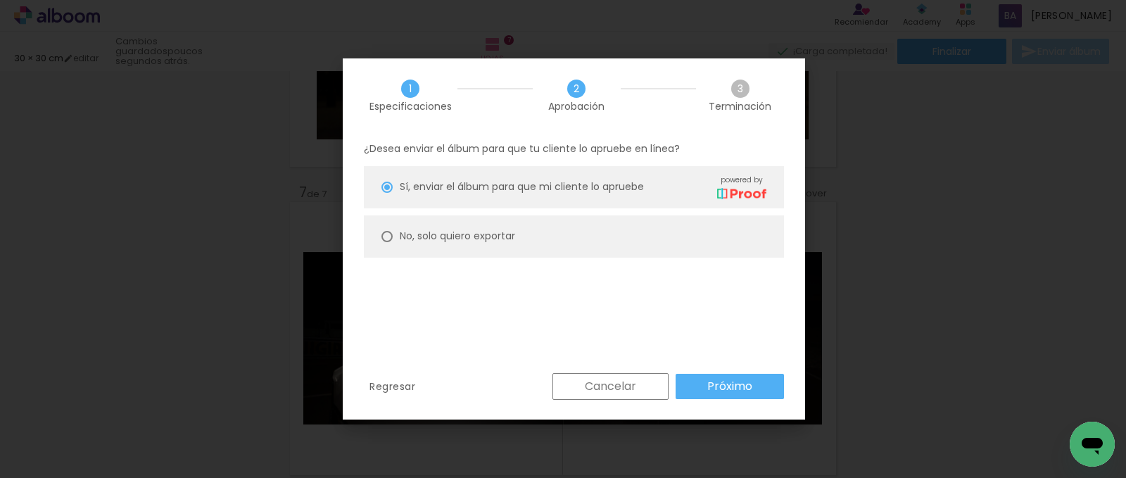
click at [446, 224] on paper-radio-button "No, solo quiero exportar" at bounding box center [574, 236] width 420 height 42
type paper-radio-button "on"
click at [0, 0] on slot "Próximo" at bounding box center [0, 0] width 0 height 0
type input "Alta, 300 DPI"
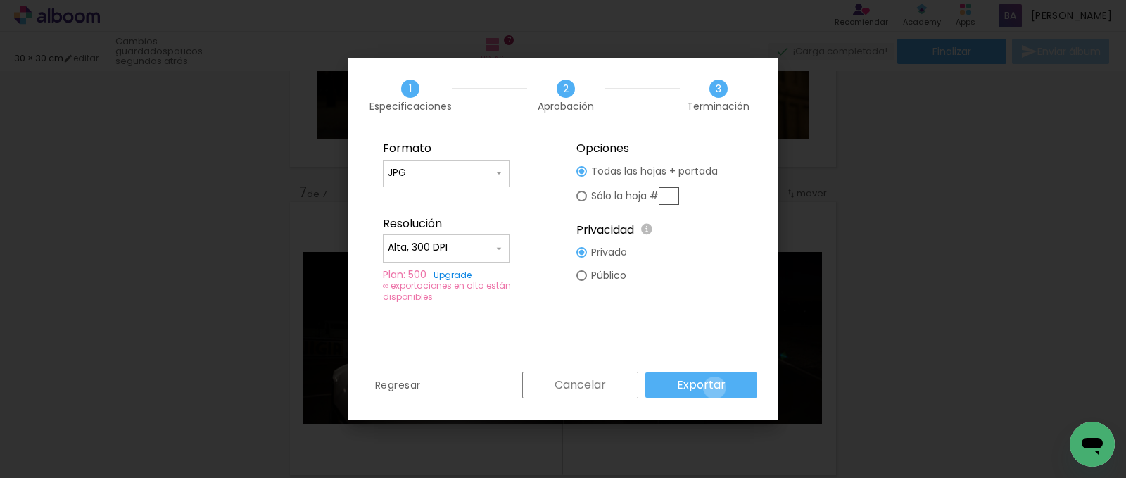
click at [0, 0] on slot "Exportar" at bounding box center [0, 0] width 0 height 0
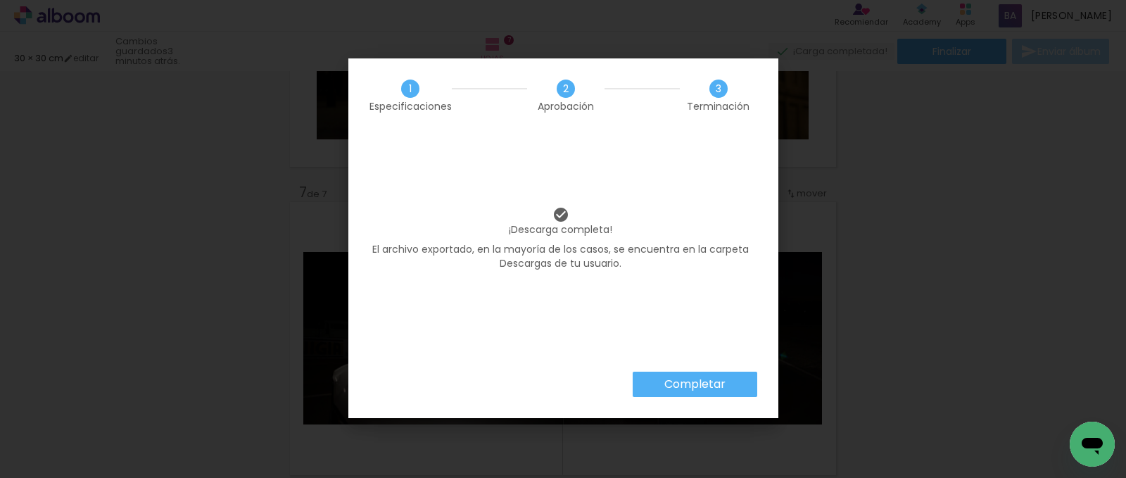
click at [657, 385] on paper-button "Completar" at bounding box center [695, 384] width 125 height 25
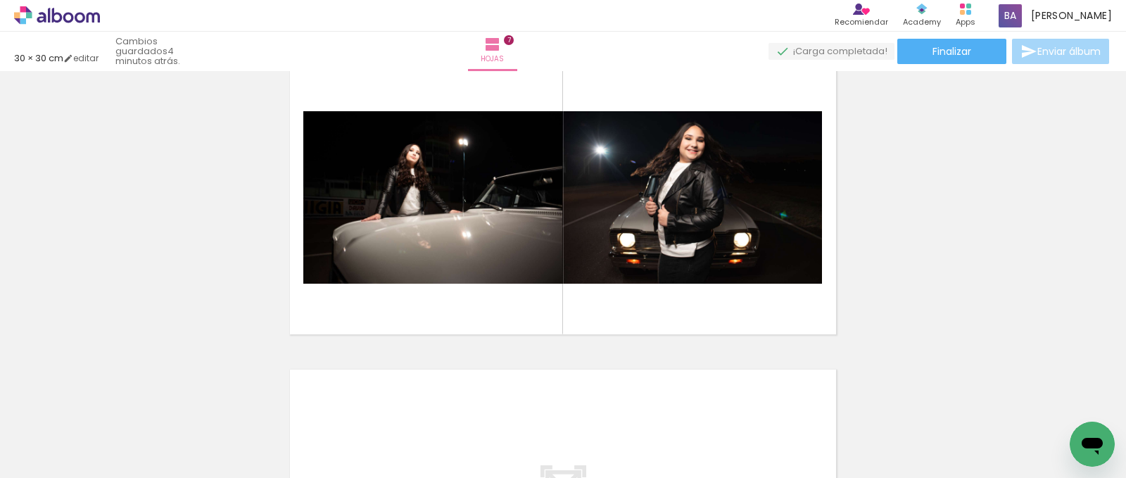
scroll to position [2182, 0]
